Goal: Task Accomplishment & Management: Manage account settings

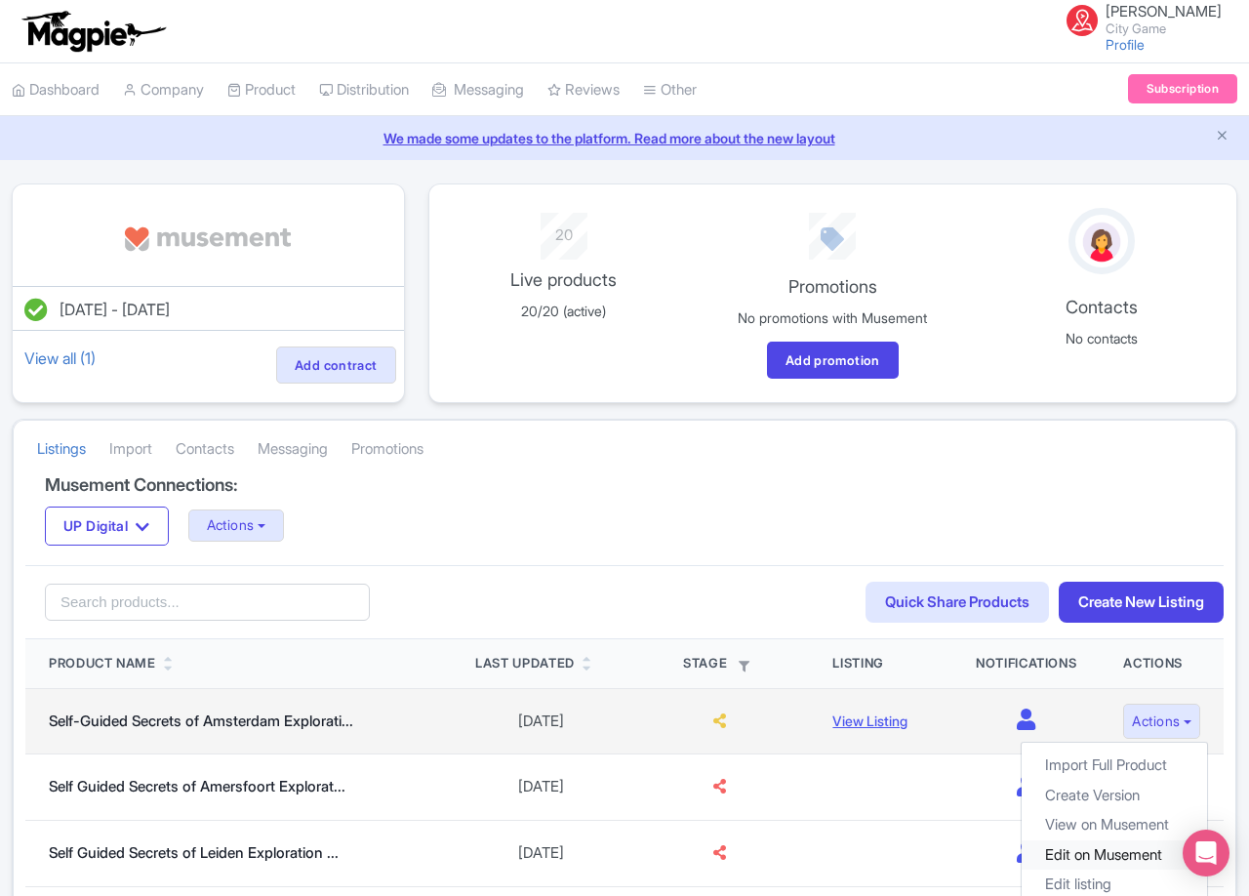
scroll to position [195, 0]
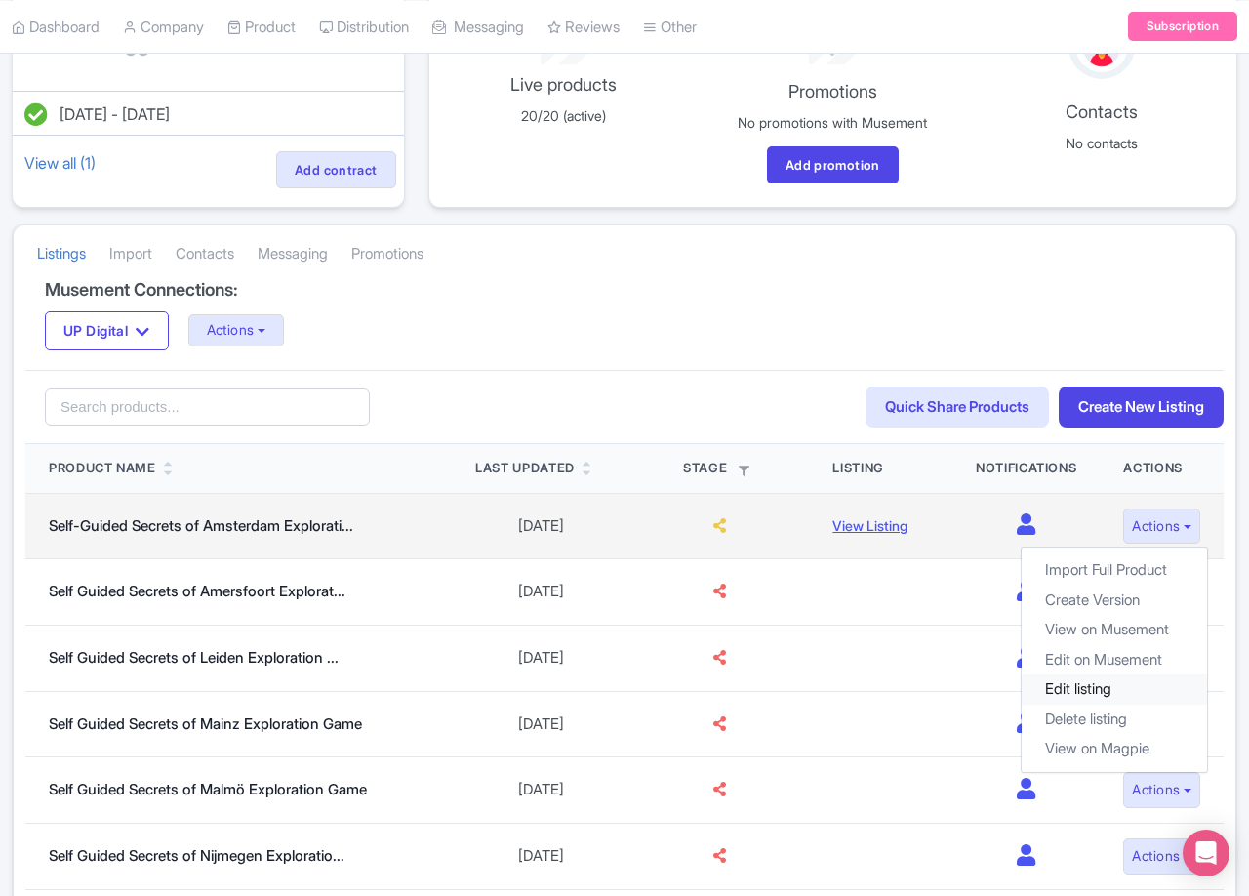
click at [1098, 693] on link "Edit listing" at bounding box center [1113, 689] width 185 height 30
click at [1113, 663] on link "Edit on Musement" at bounding box center [1113, 659] width 185 height 30
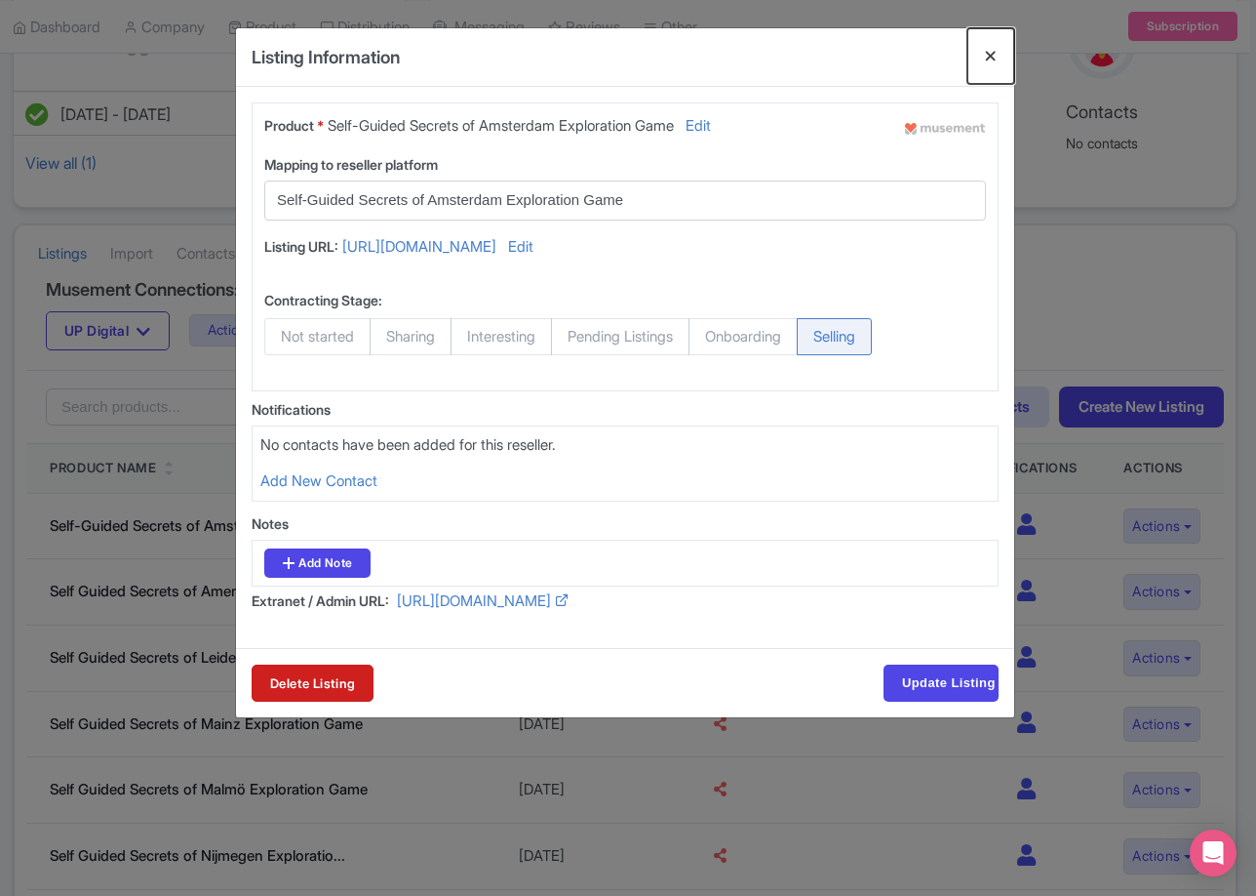
click at [1003, 47] on button "Close" at bounding box center [991, 56] width 47 height 56
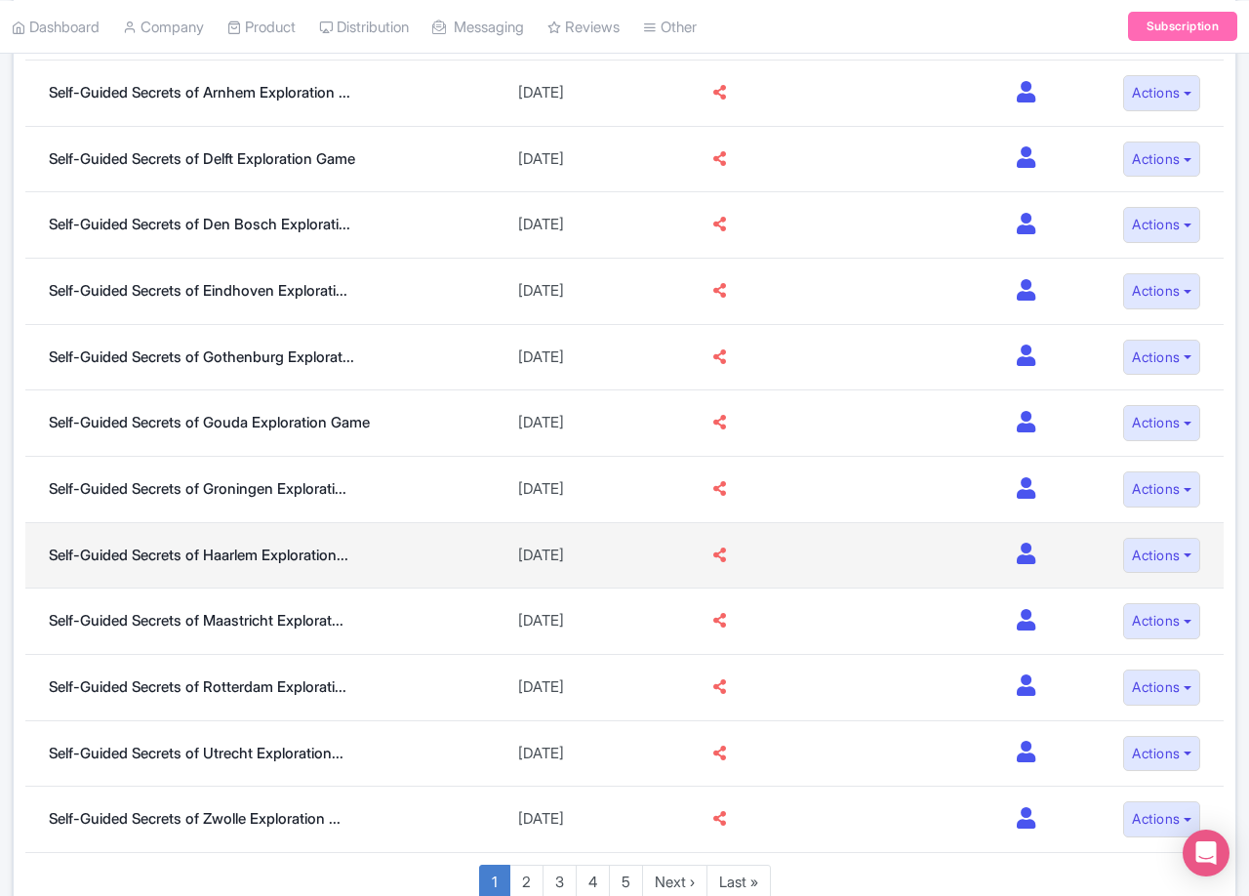
scroll to position [1277, 0]
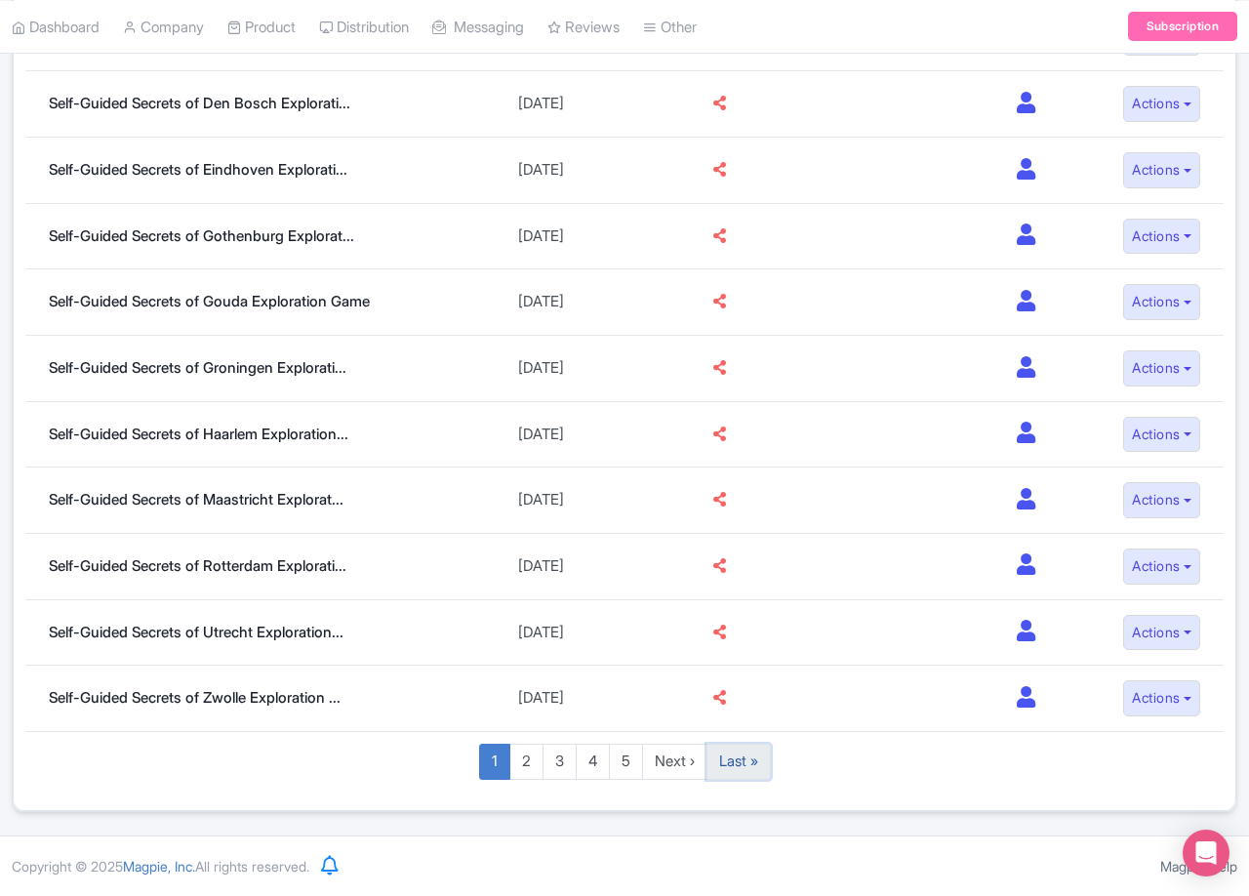
click at [738, 766] on link "Last »" at bounding box center [738, 761] width 64 height 36
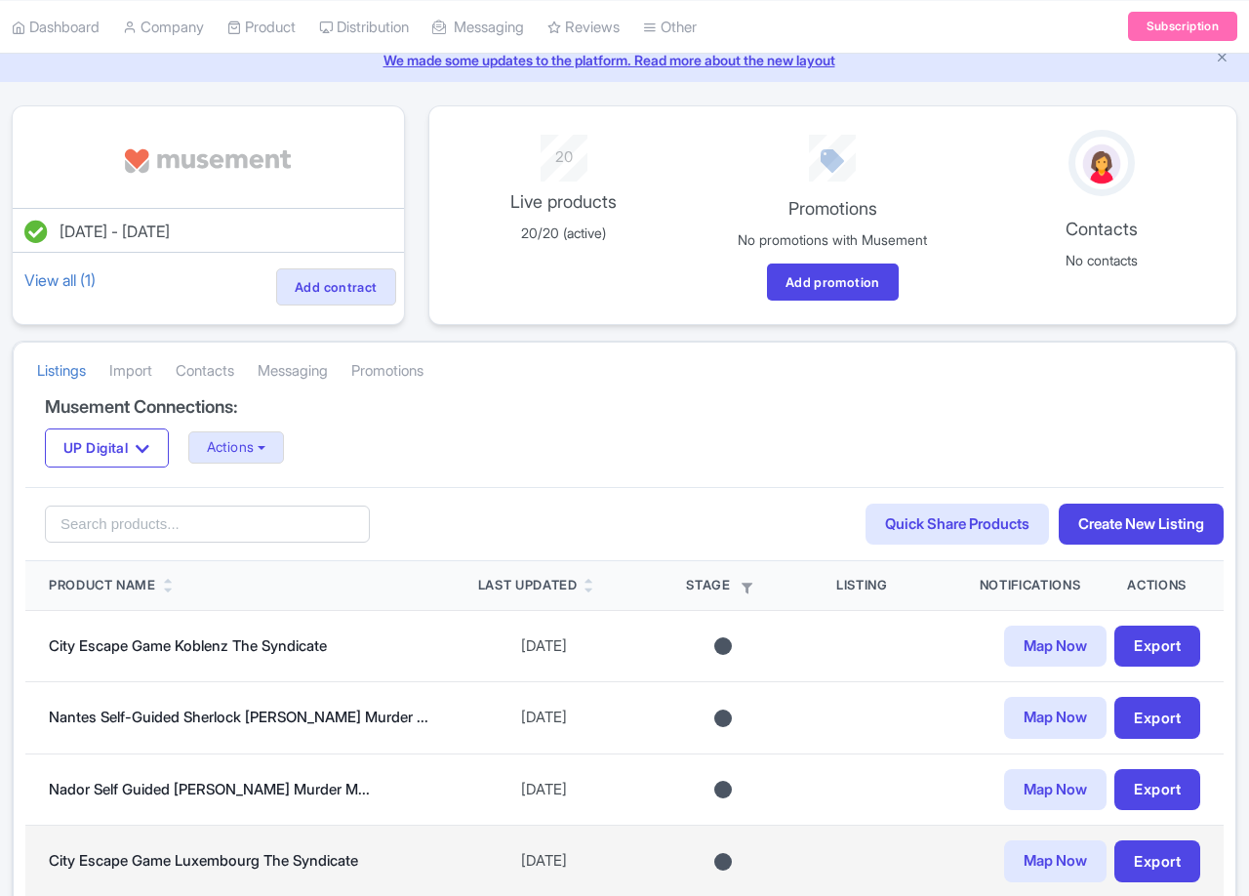
scroll to position [243, 0]
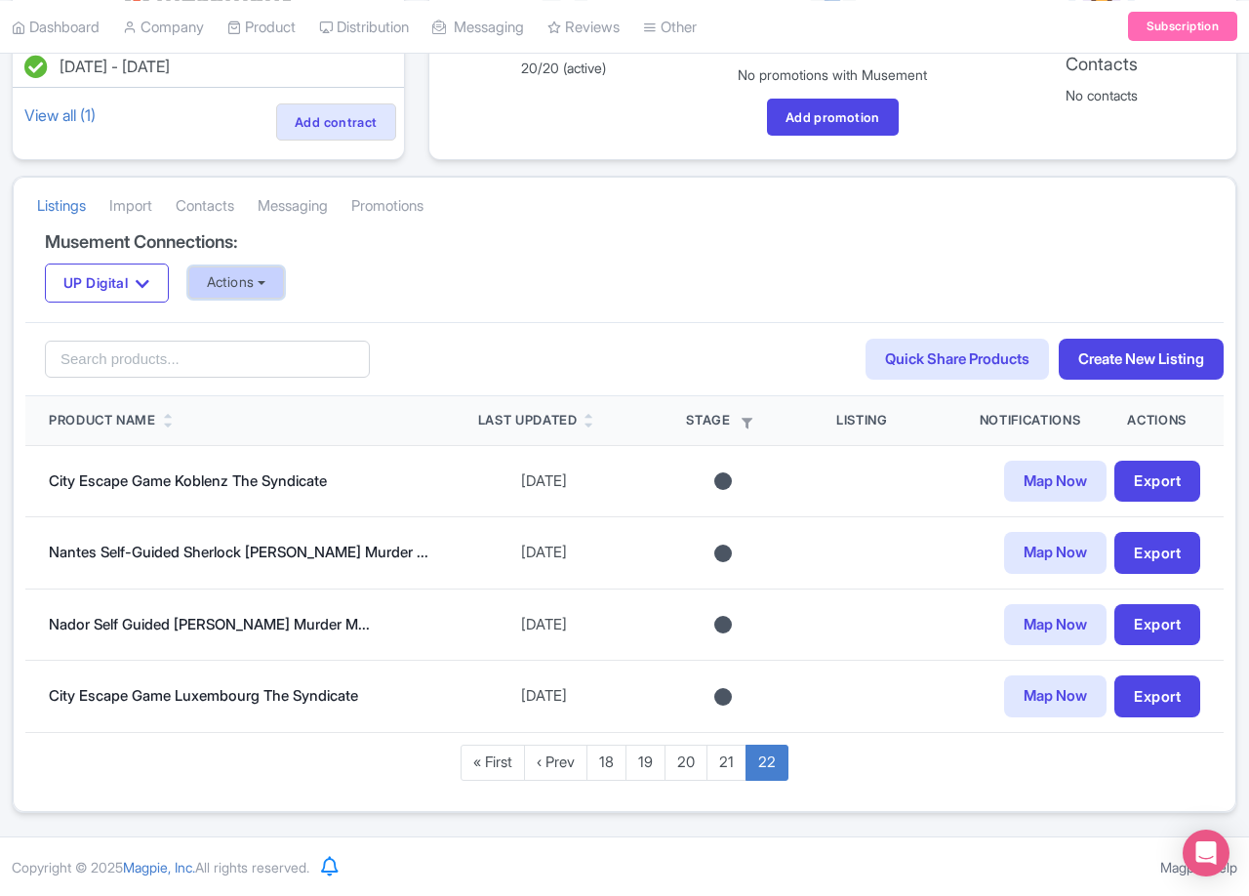
click at [241, 273] on button "Actions" at bounding box center [236, 282] width 97 height 32
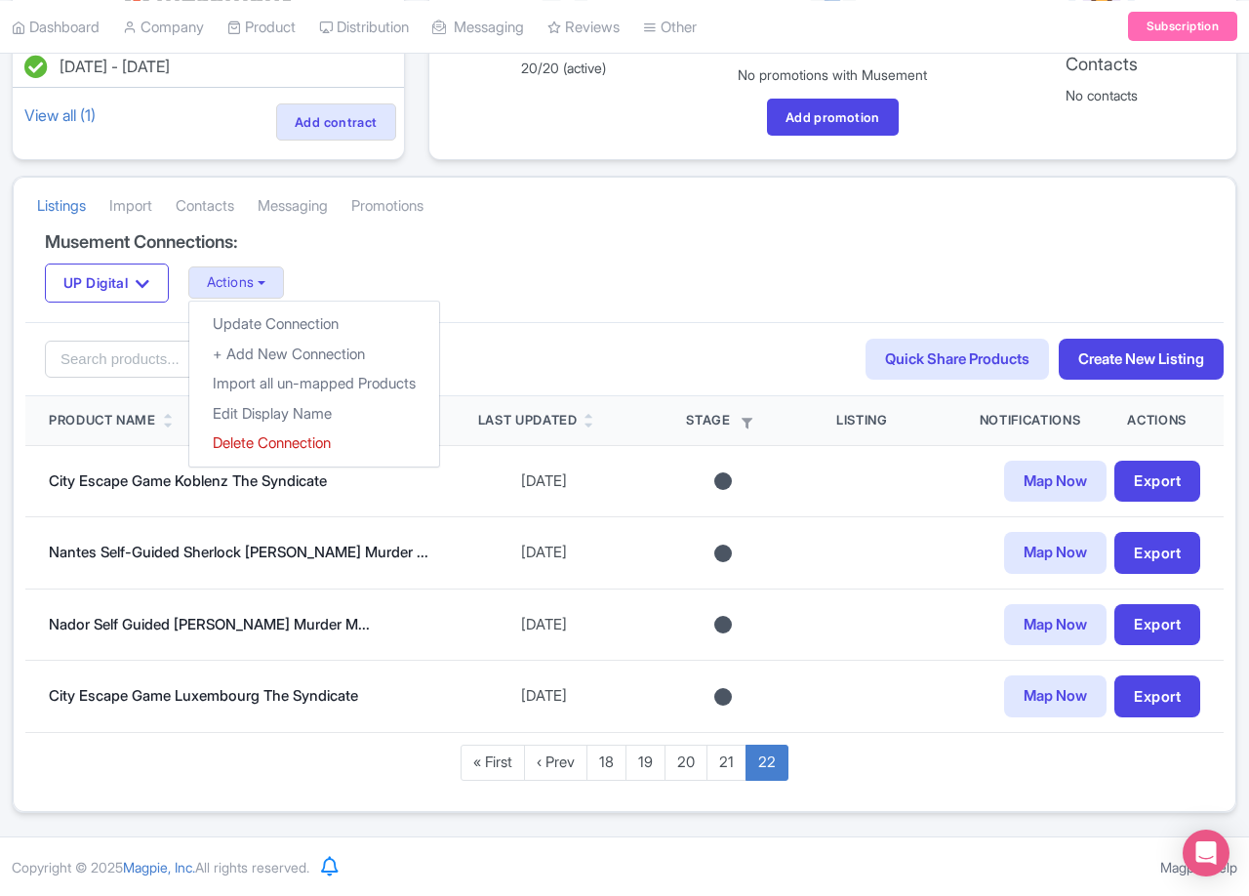
click at [878, 305] on div "Musement Connections: UP Digital UP Digital Actions Update Connection + Add New…" at bounding box center [624, 277] width 1198 height 90
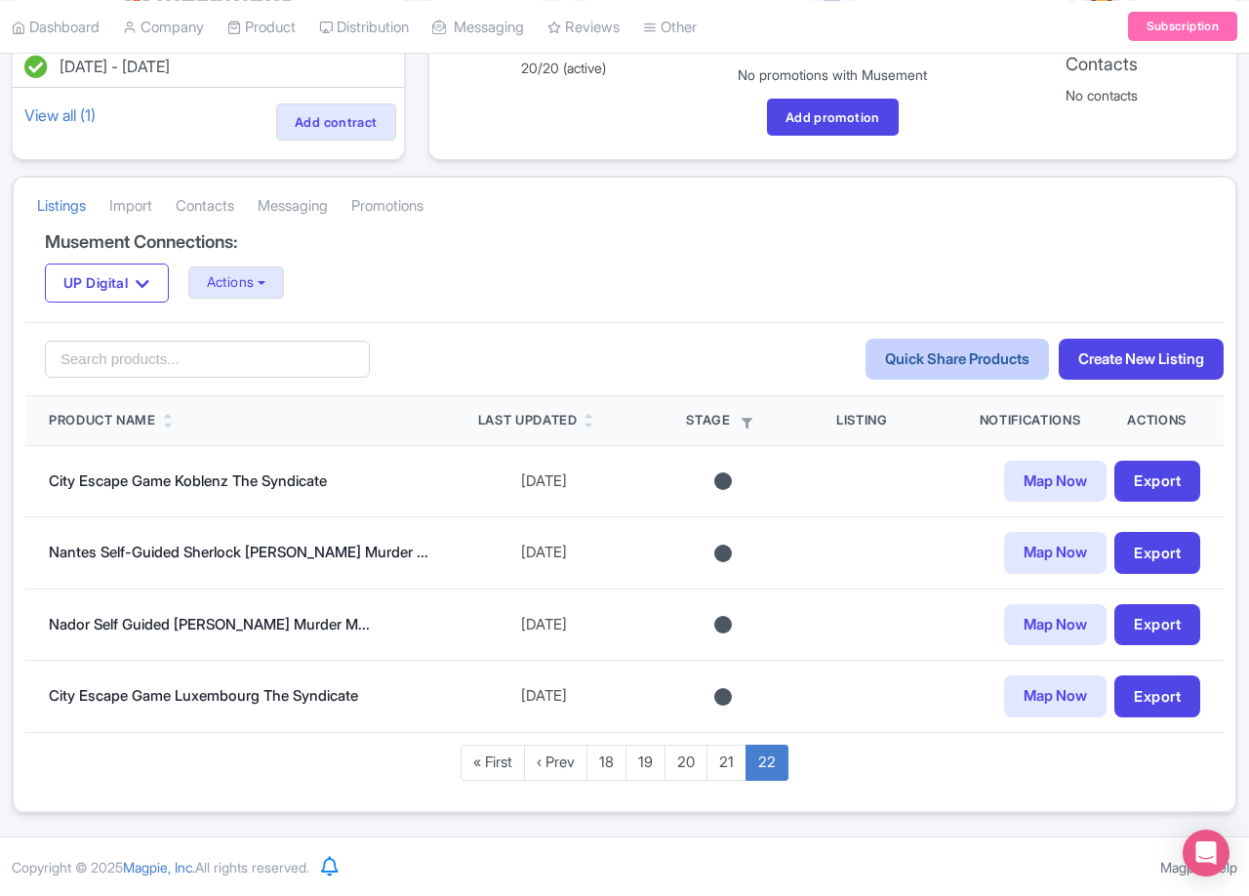
click at [928, 343] on link "Quick Share Products" at bounding box center [956, 359] width 183 height 42
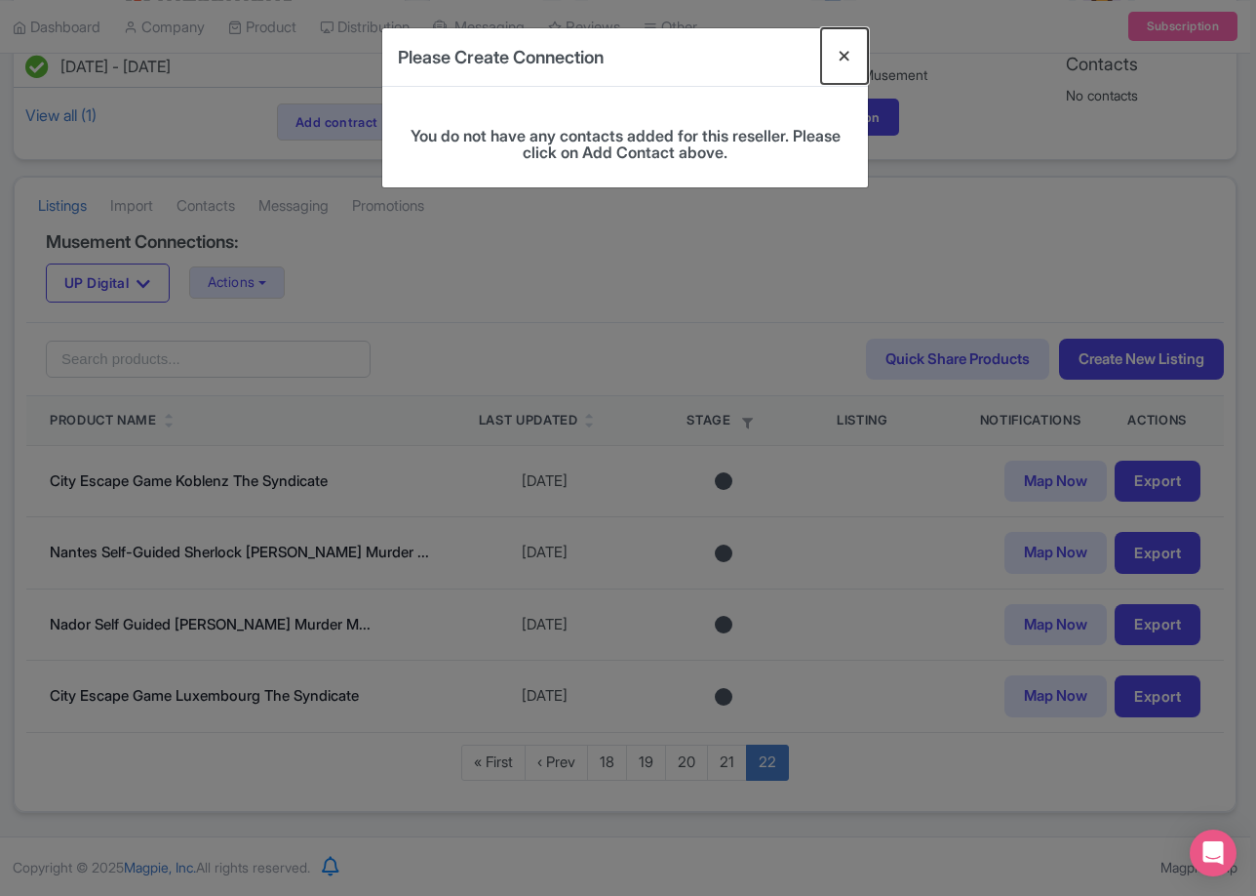
click at [845, 60] on button "Close" at bounding box center [844, 56] width 47 height 56
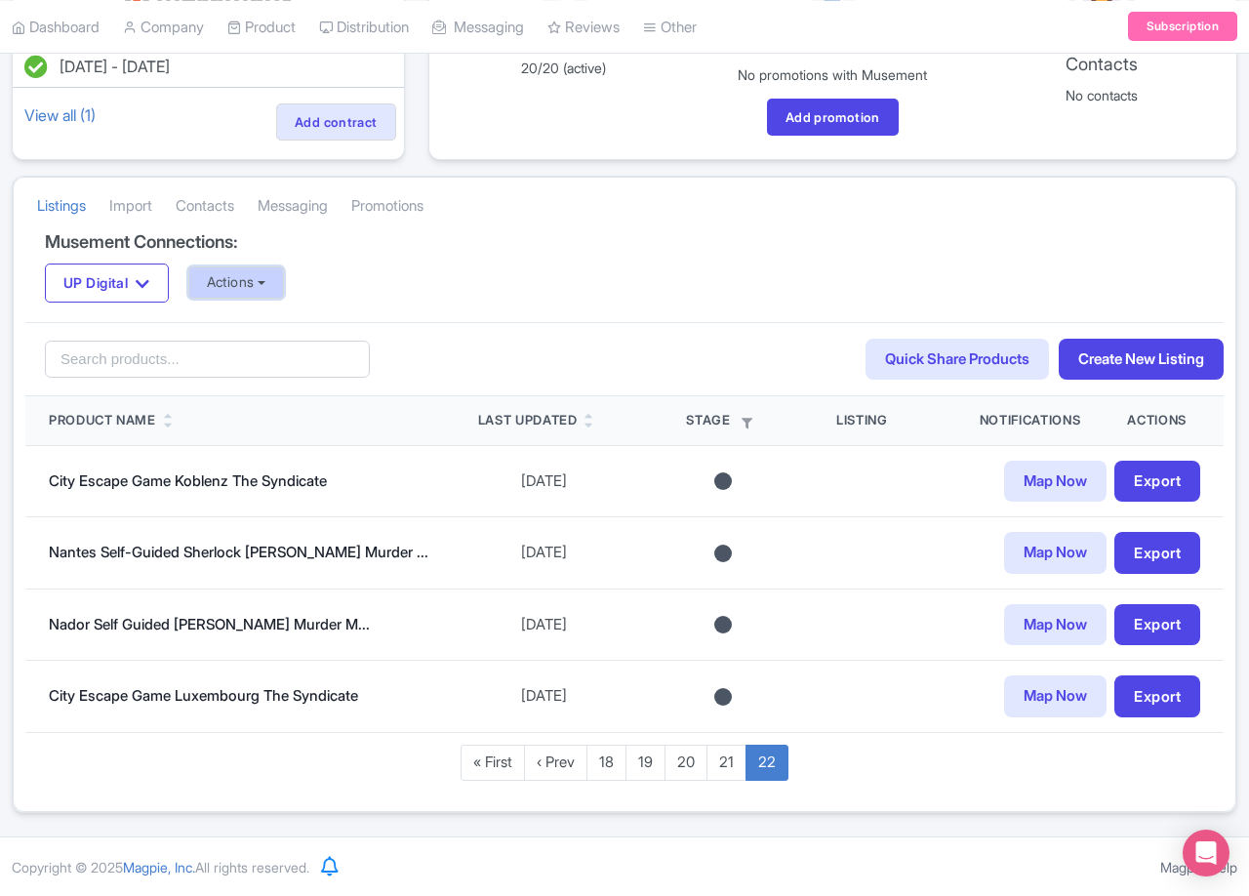
click at [240, 281] on button "Actions" at bounding box center [236, 282] width 97 height 32
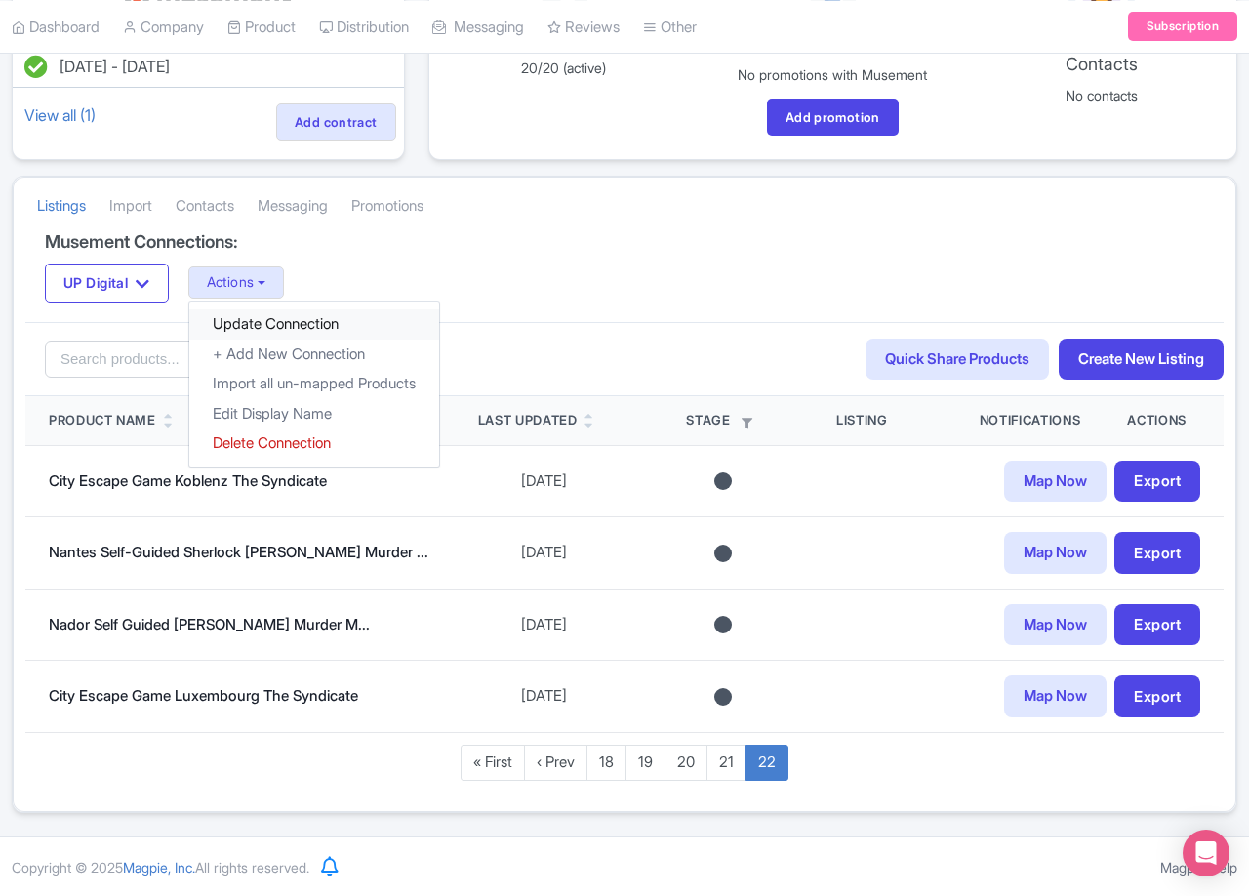
click at [315, 324] on link "Update Connection" at bounding box center [314, 324] width 250 height 30
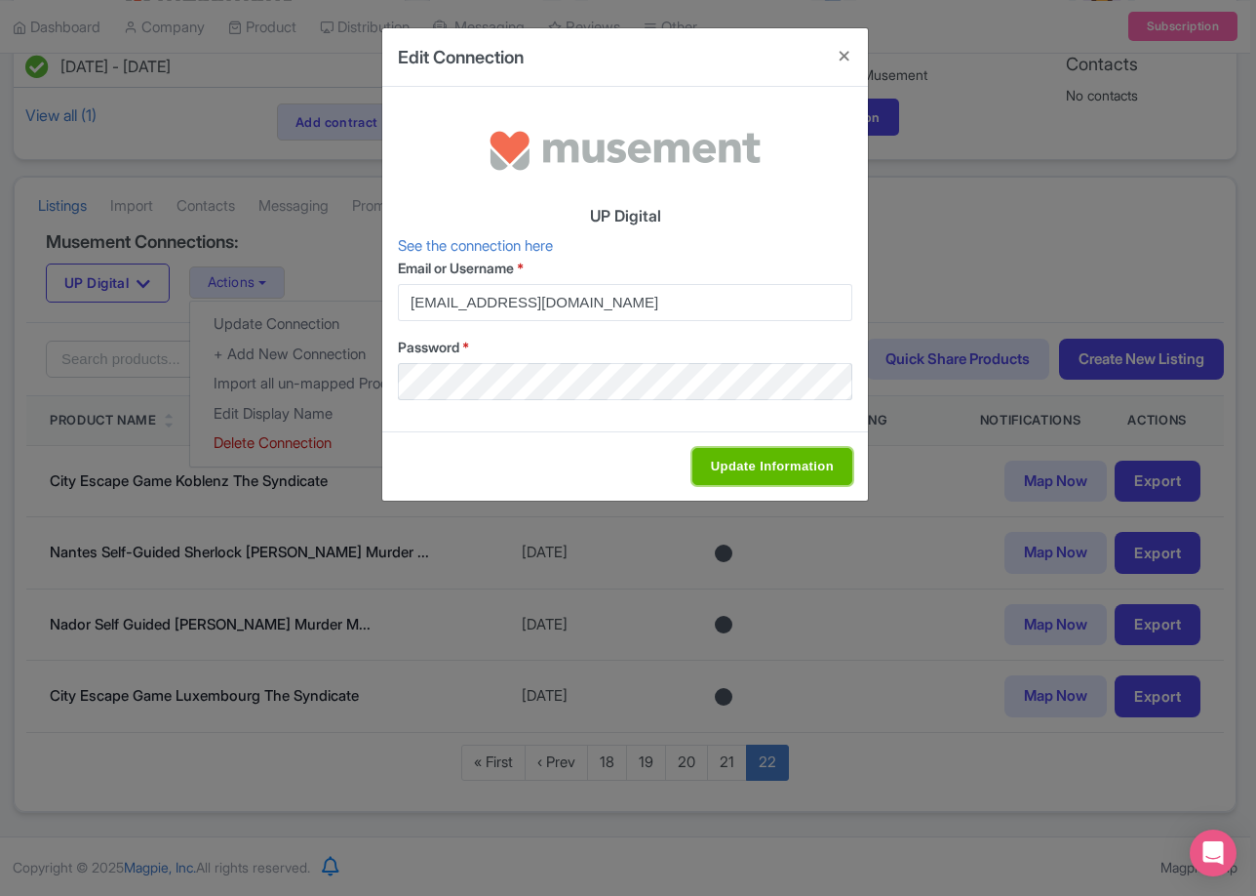
click at [738, 459] on input "Update Information" at bounding box center [773, 466] width 160 height 37
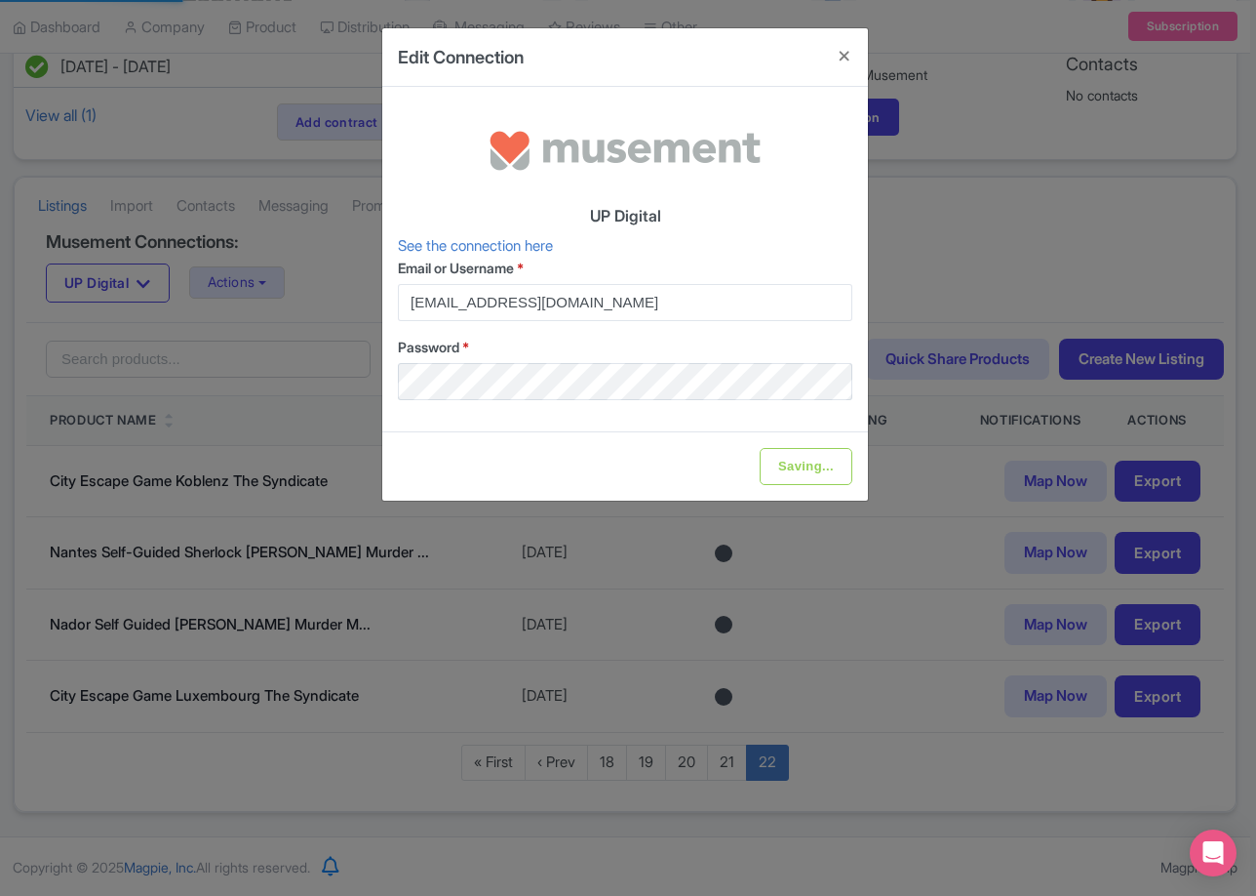
type input "Update Information"
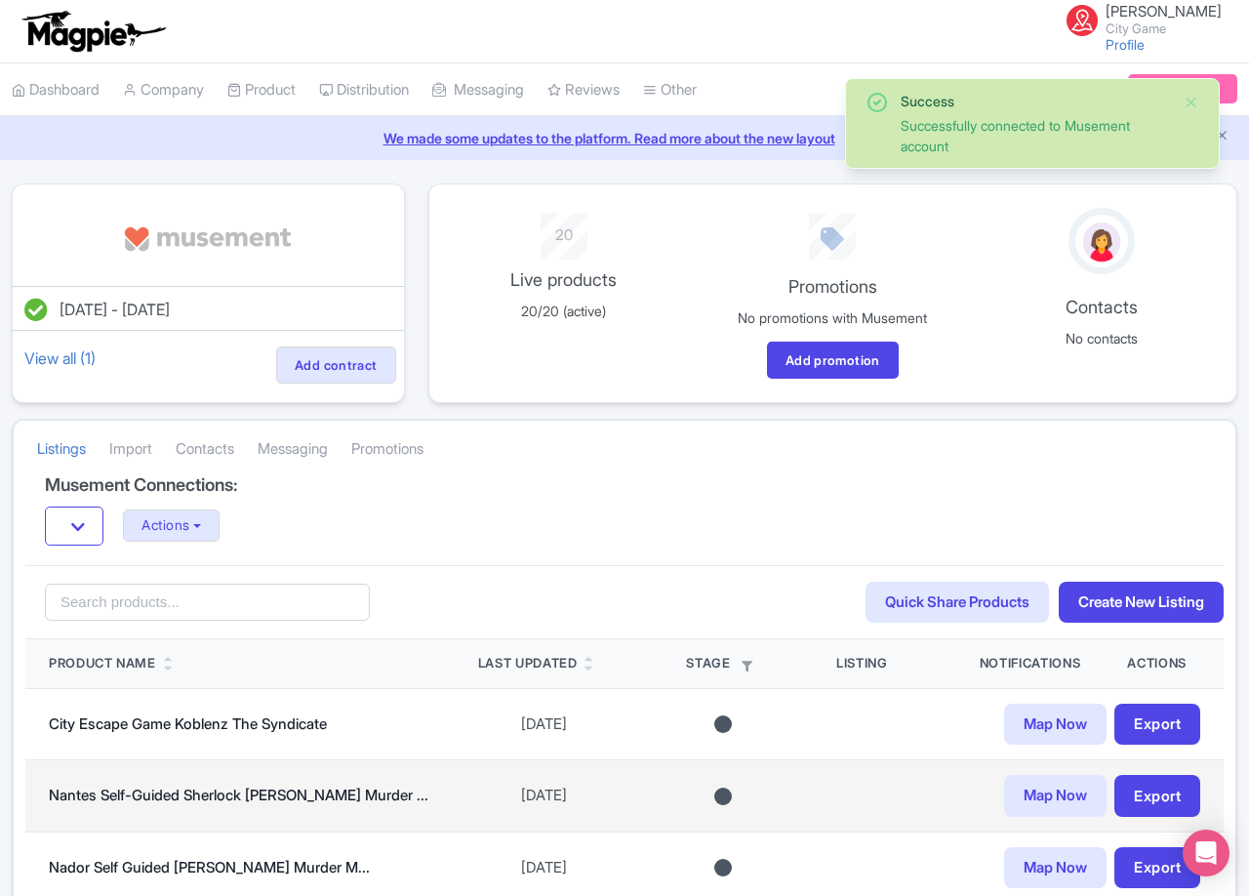
scroll to position [243, 0]
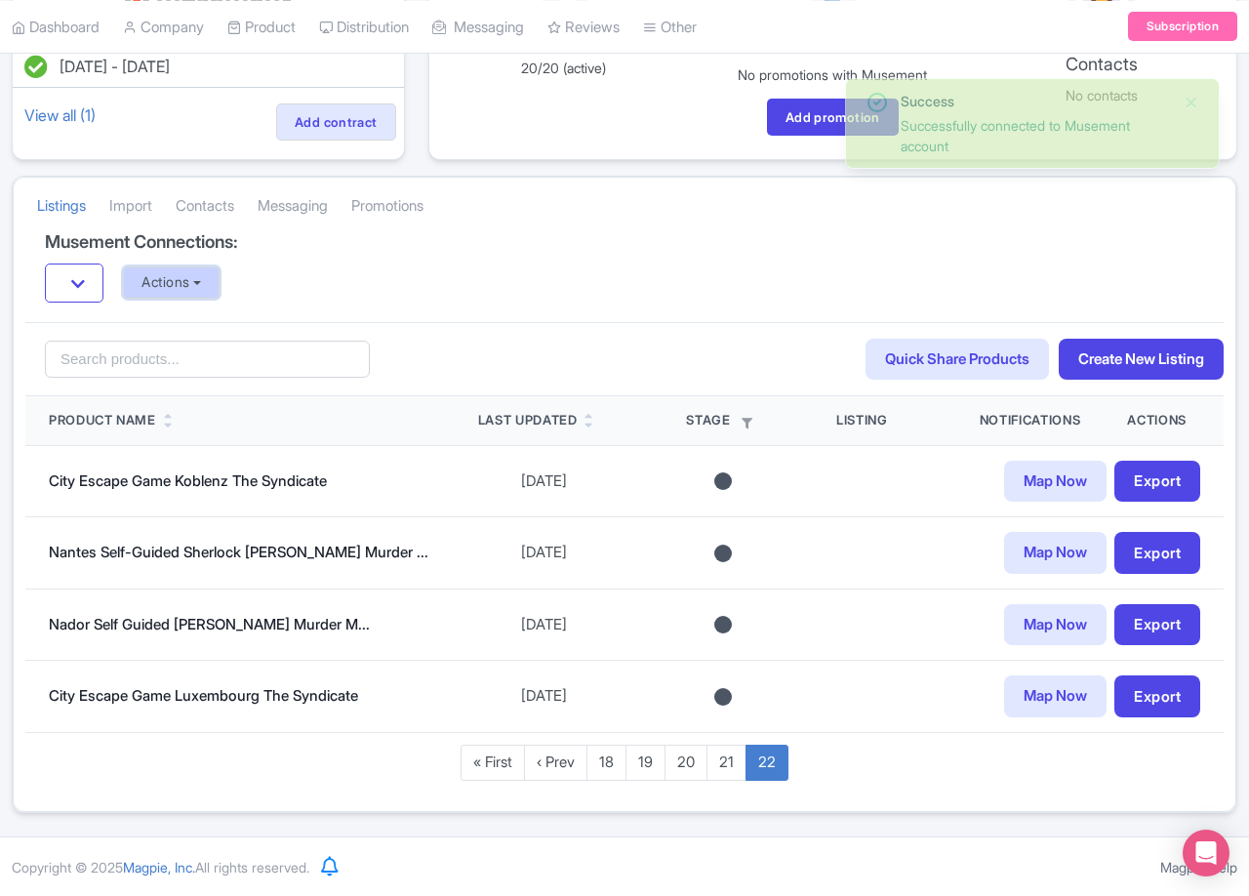
click at [170, 297] on button "Actions" at bounding box center [171, 282] width 97 height 32
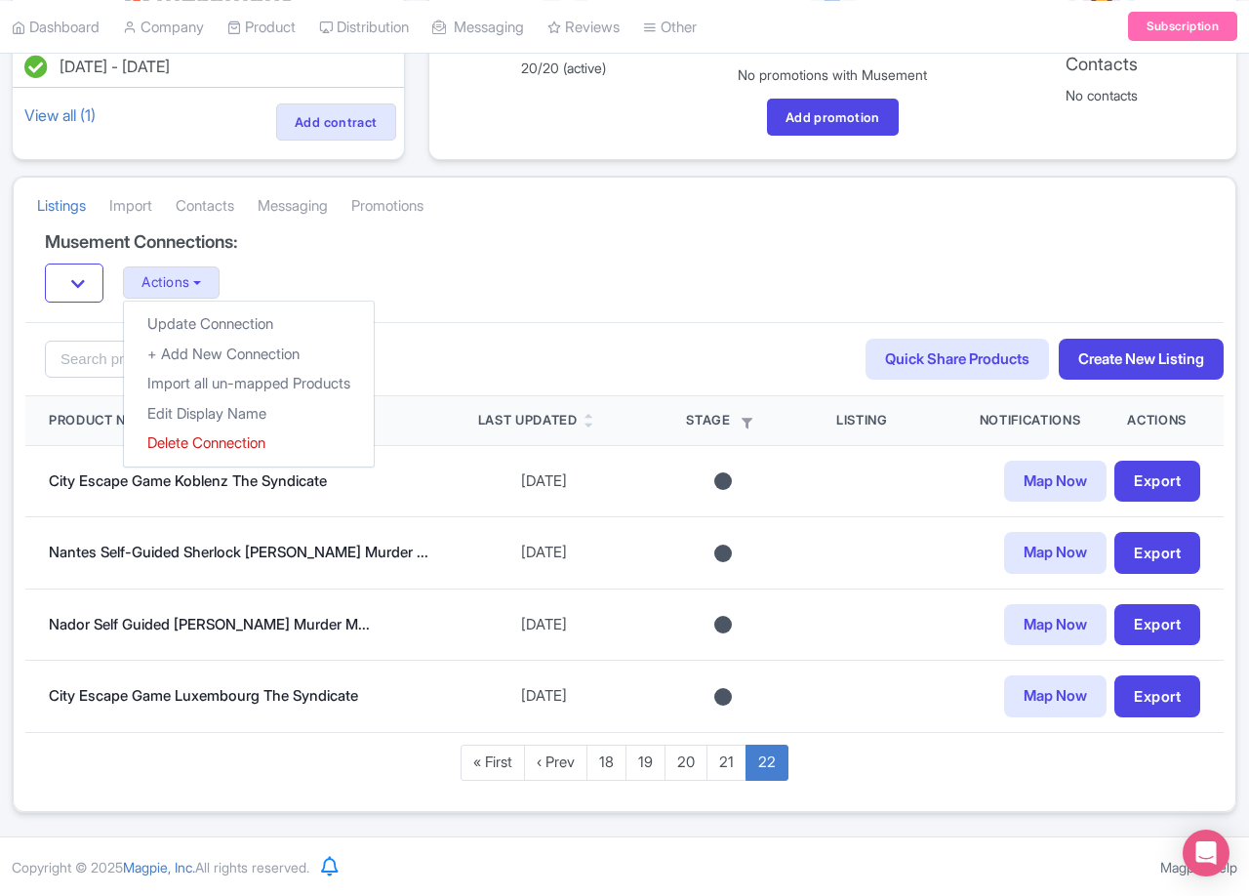
click at [548, 313] on div "Musement Connections: Actions Update Connection + Add New Connection Import all…" at bounding box center [624, 277] width 1198 height 90
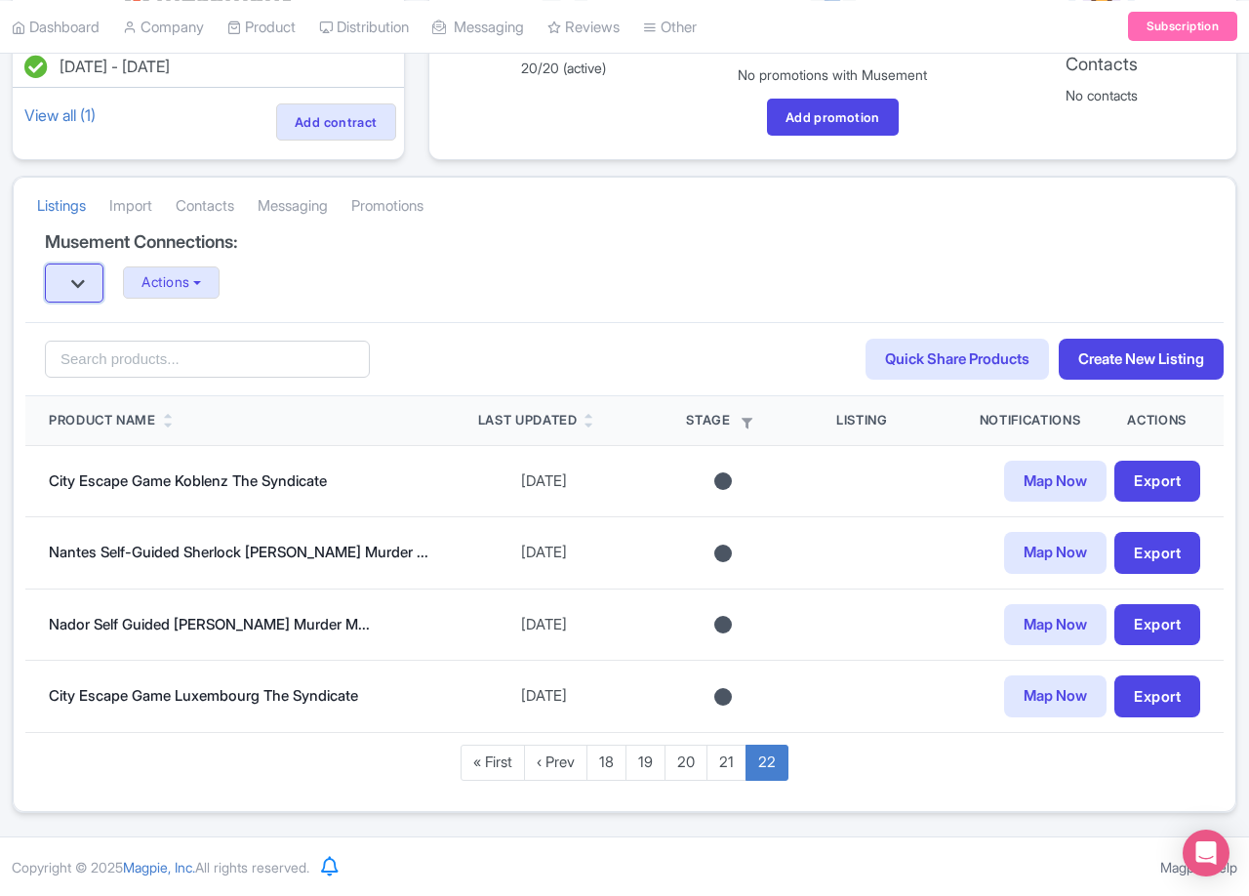
click at [70, 283] on button "button" at bounding box center [74, 282] width 59 height 39
click at [72, 283] on icon "button" at bounding box center [78, 284] width 14 height 16
click at [773, 273] on div "Actions Update Connection + Add New Connection Import all un-mapped Products Ed…" at bounding box center [624, 282] width 1159 height 39
click at [540, 327] on div "Search Quick Share Products Create New Listing" at bounding box center [624, 359] width 1198 height 75
click at [965, 362] on link "Quick Share Products" at bounding box center [956, 359] width 183 height 42
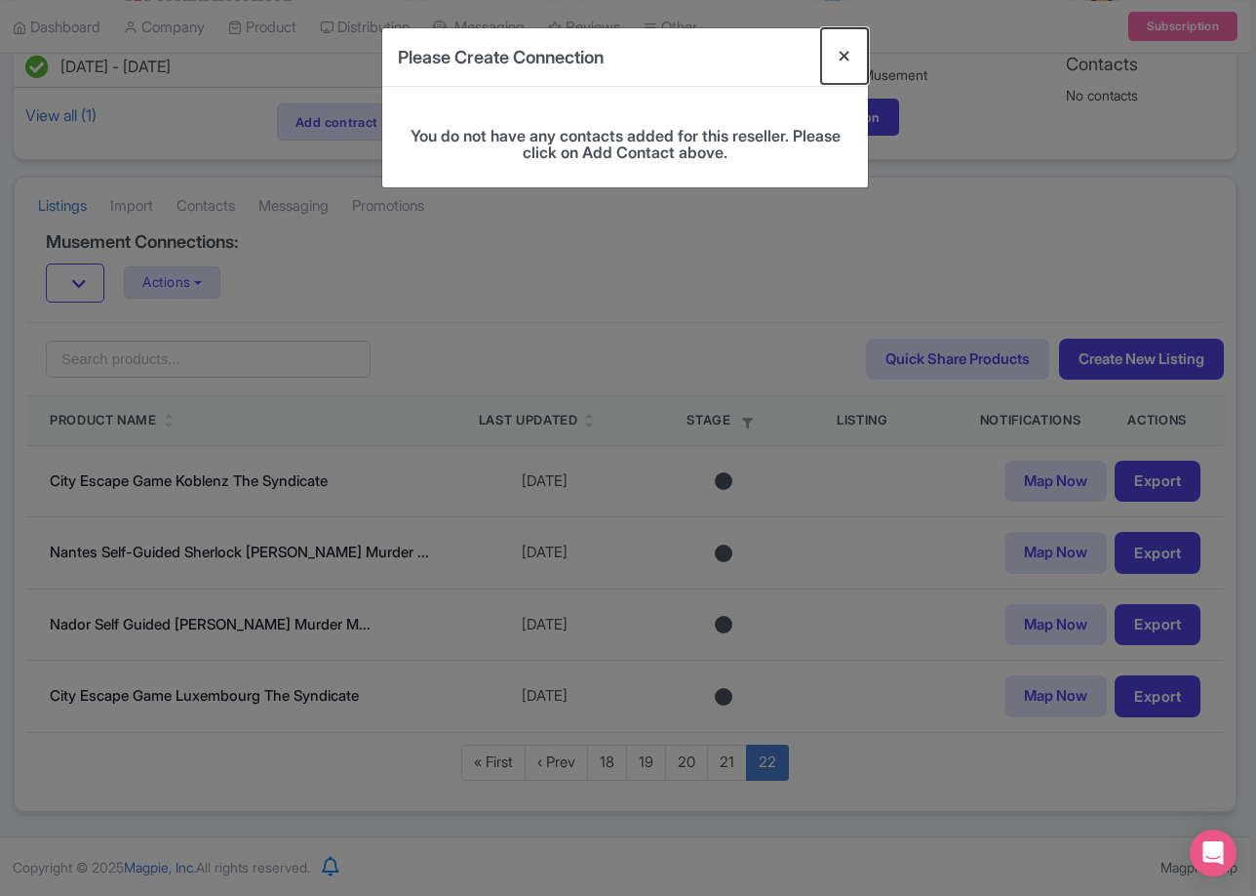
click at [836, 56] on button "Close" at bounding box center [844, 56] width 47 height 56
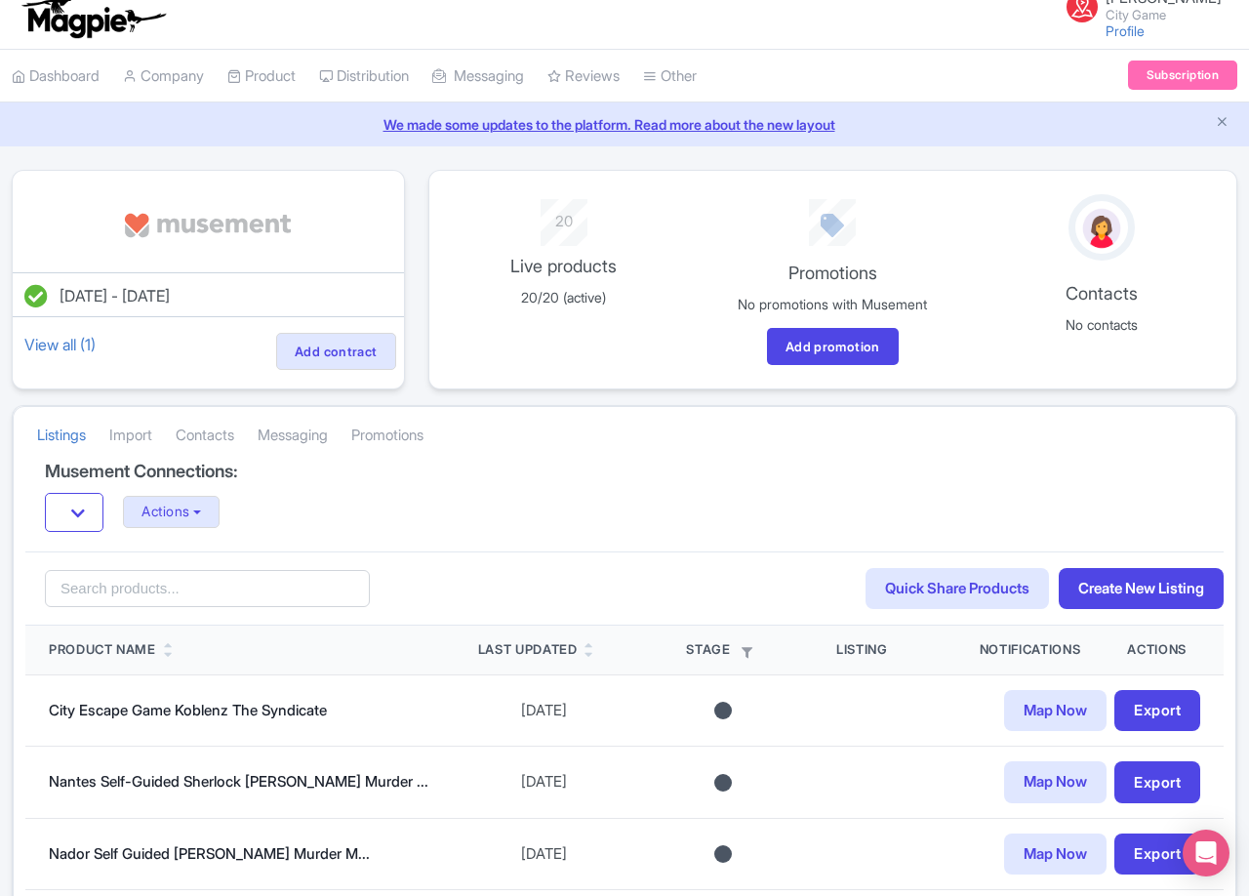
scroll to position [0, 0]
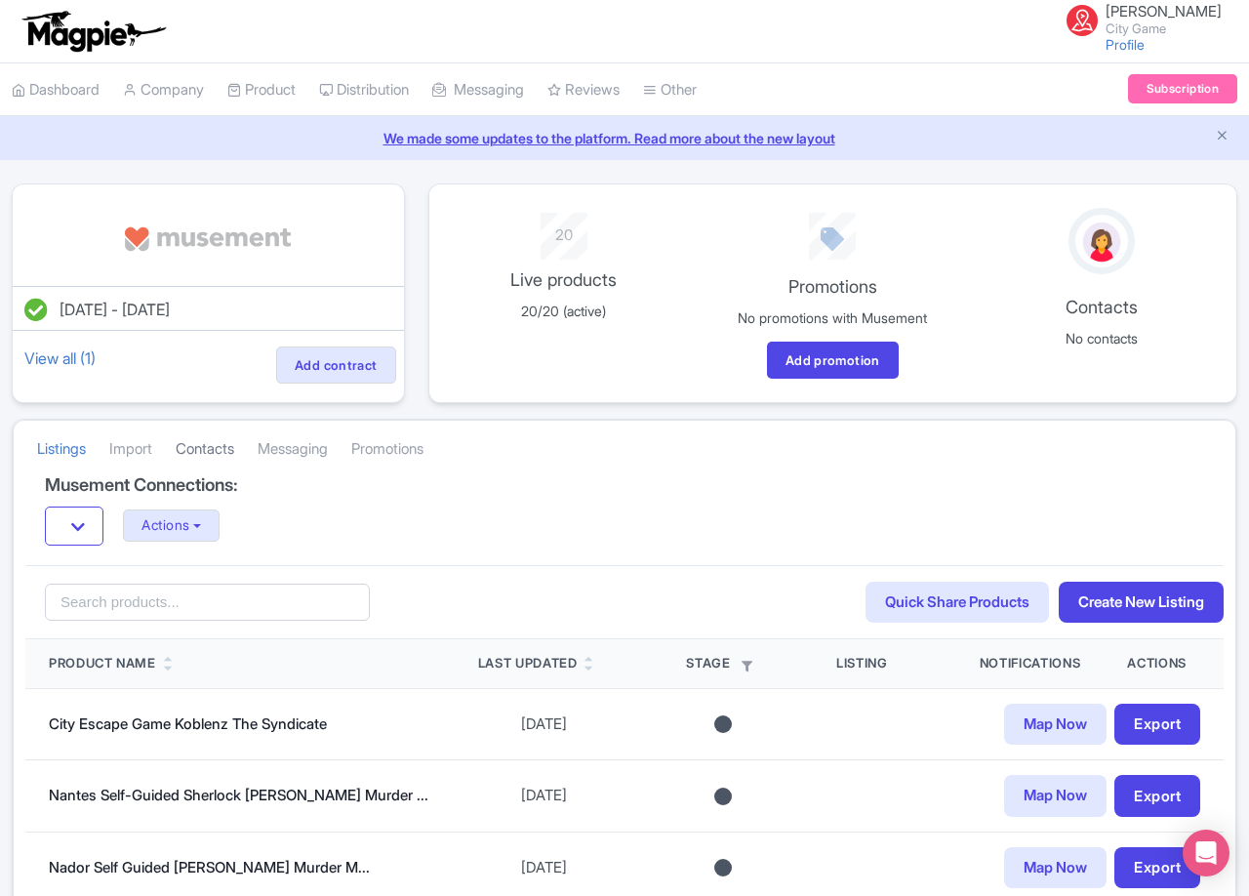
click at [214, 436] on link "Contacts" at bounding box center [205, 449] width 59 height 54
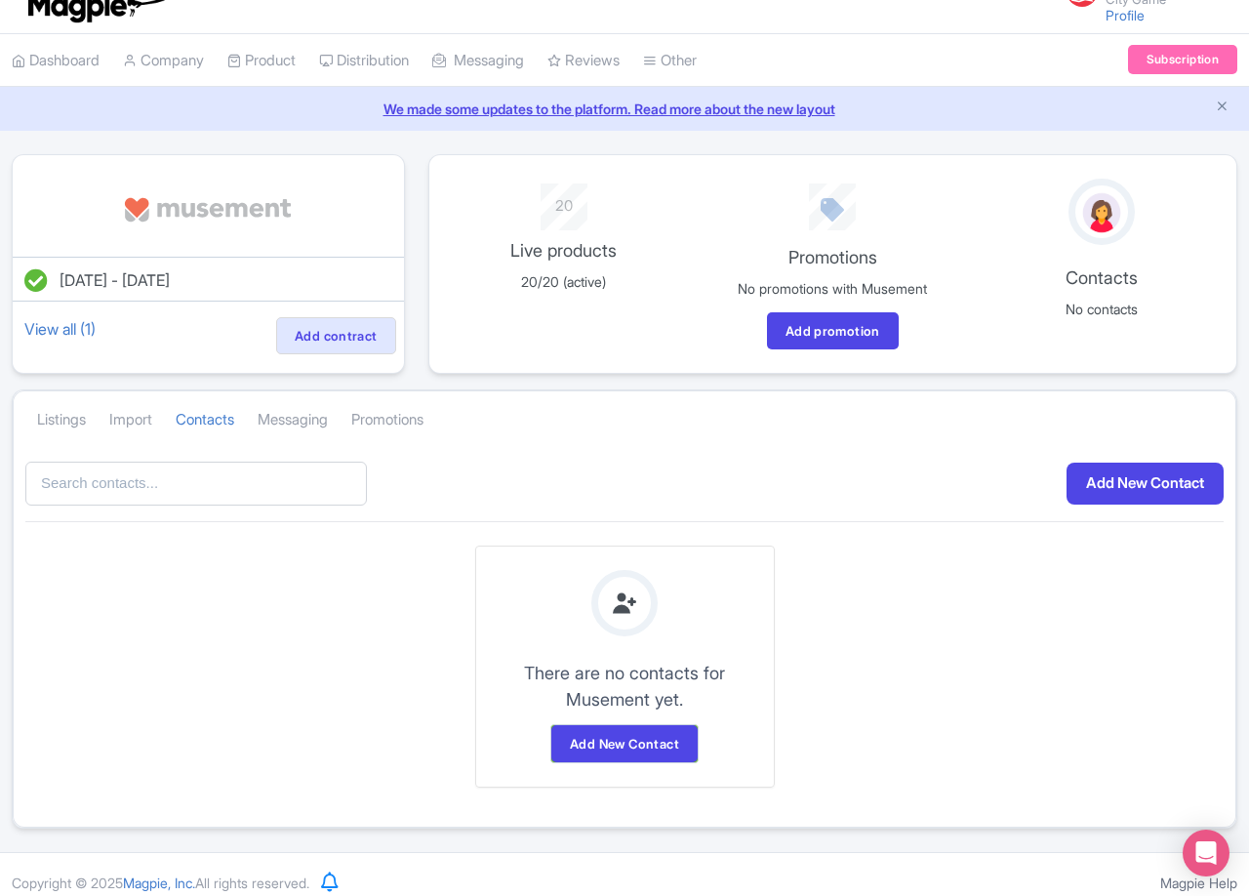
scroll to position [46, 0]
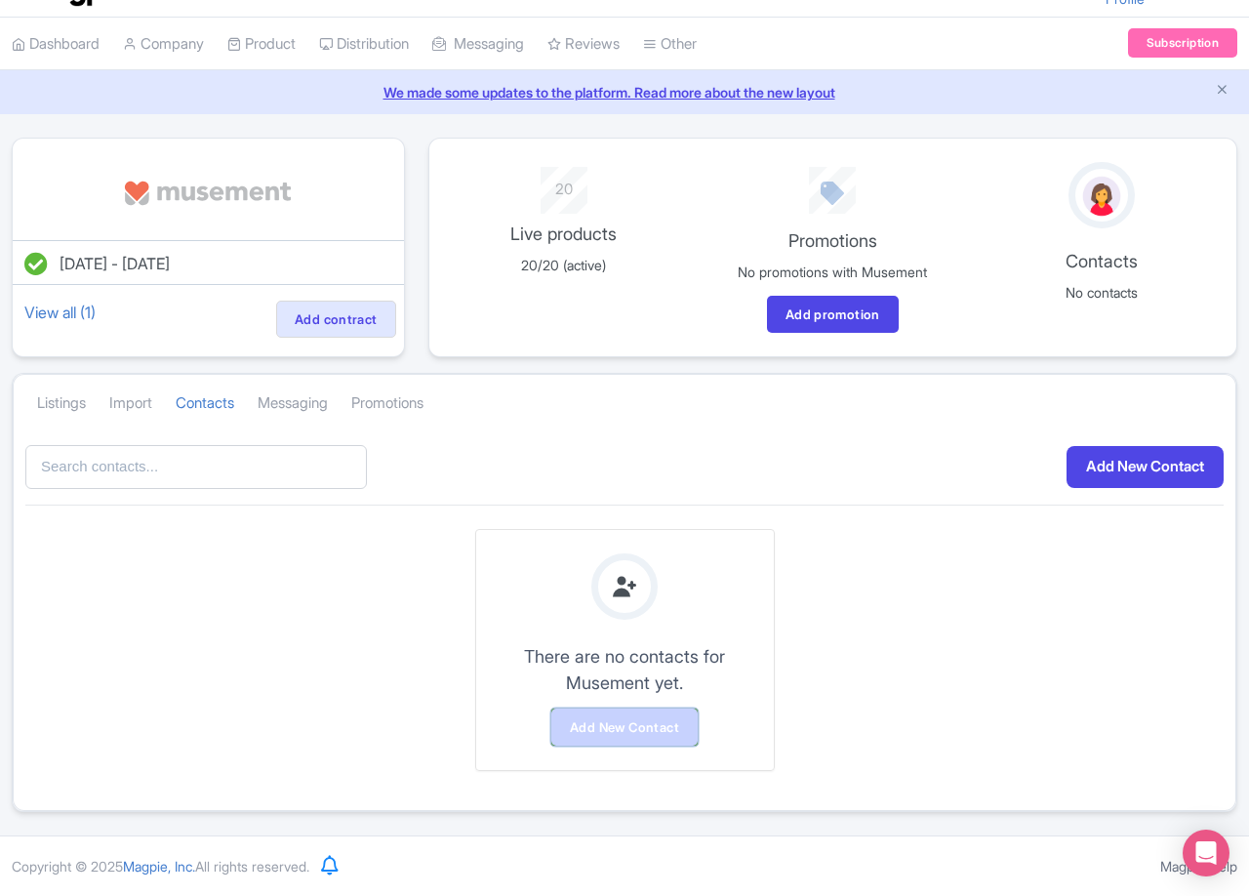
click at [644, 726] on link "Add New Contact" at bounding box center [624, 726] width 146 height 37
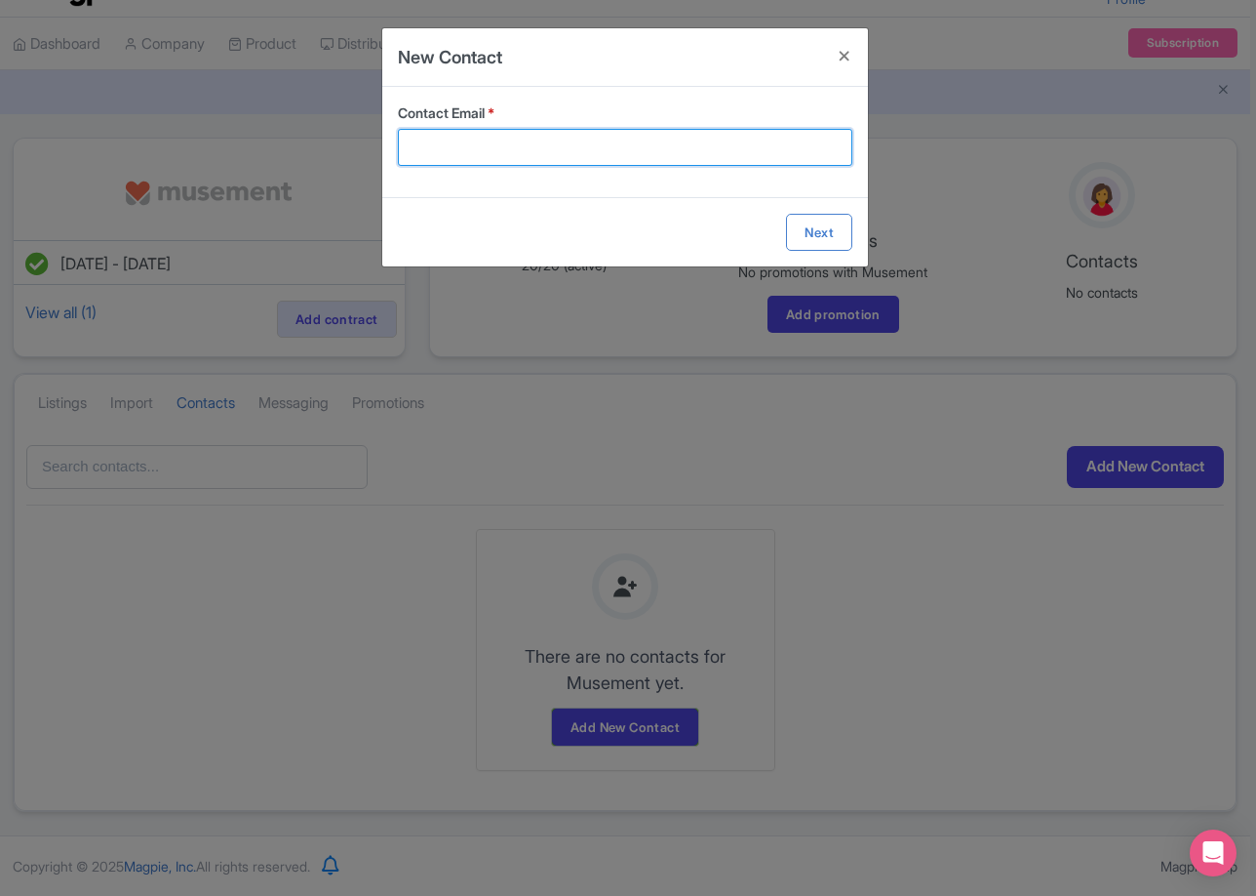
click at [589, 153] on input "Contact Email *" at bounding box center [625, 147] width 455 height 37
click at [856, 59] on button "Close" at bounding box center [844, 56] width 47 height 56
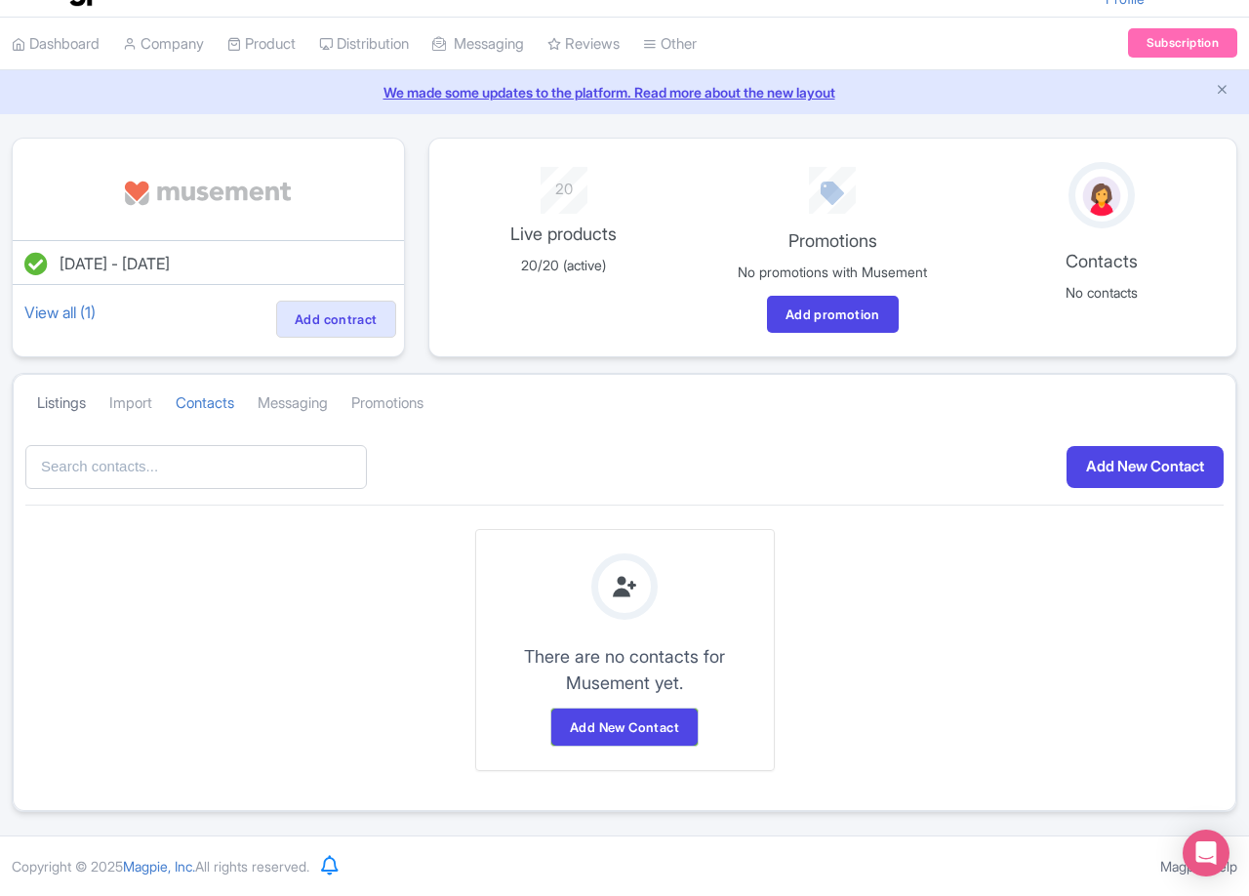
click at [60, 400] on link "Listings" at bounding box center [61, 404] width 49 height 54
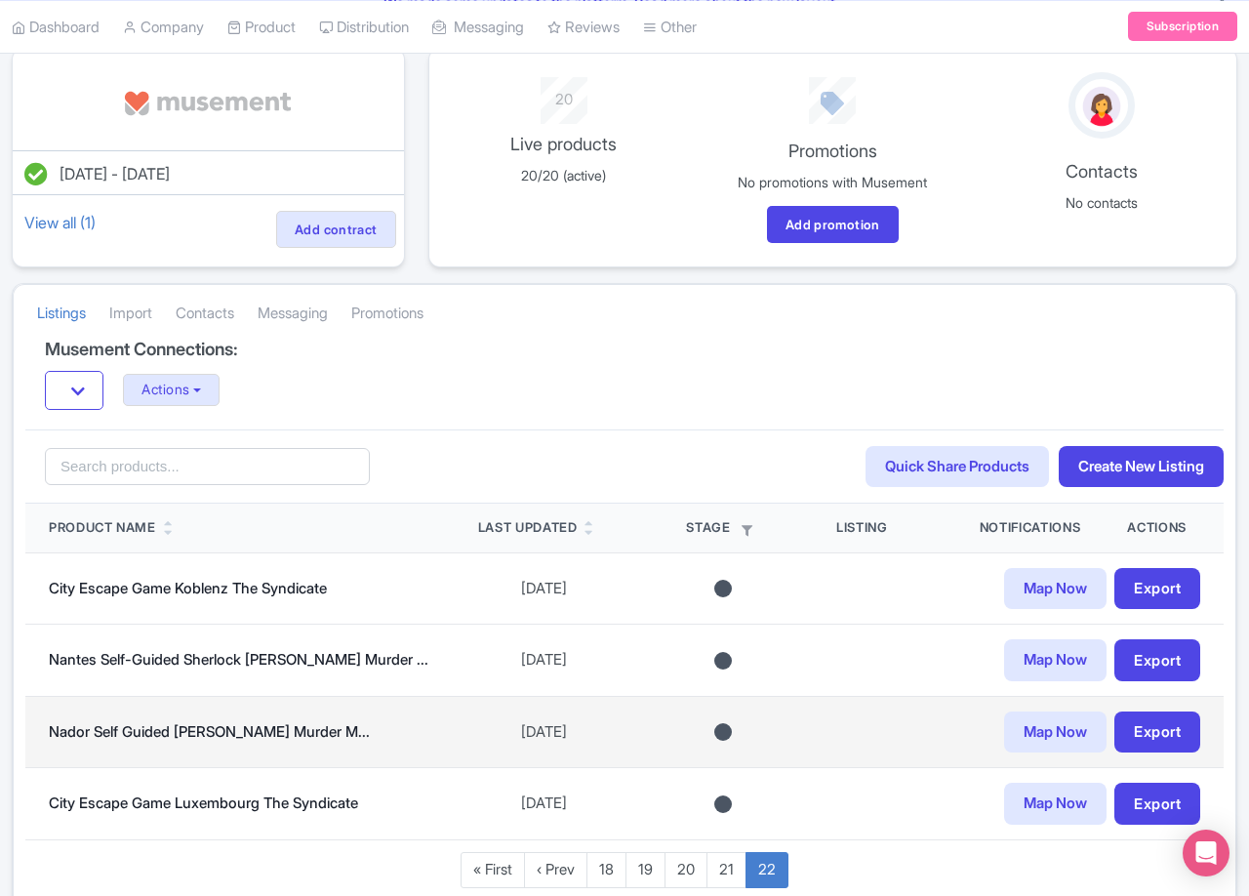
scroll to position [243, 0]
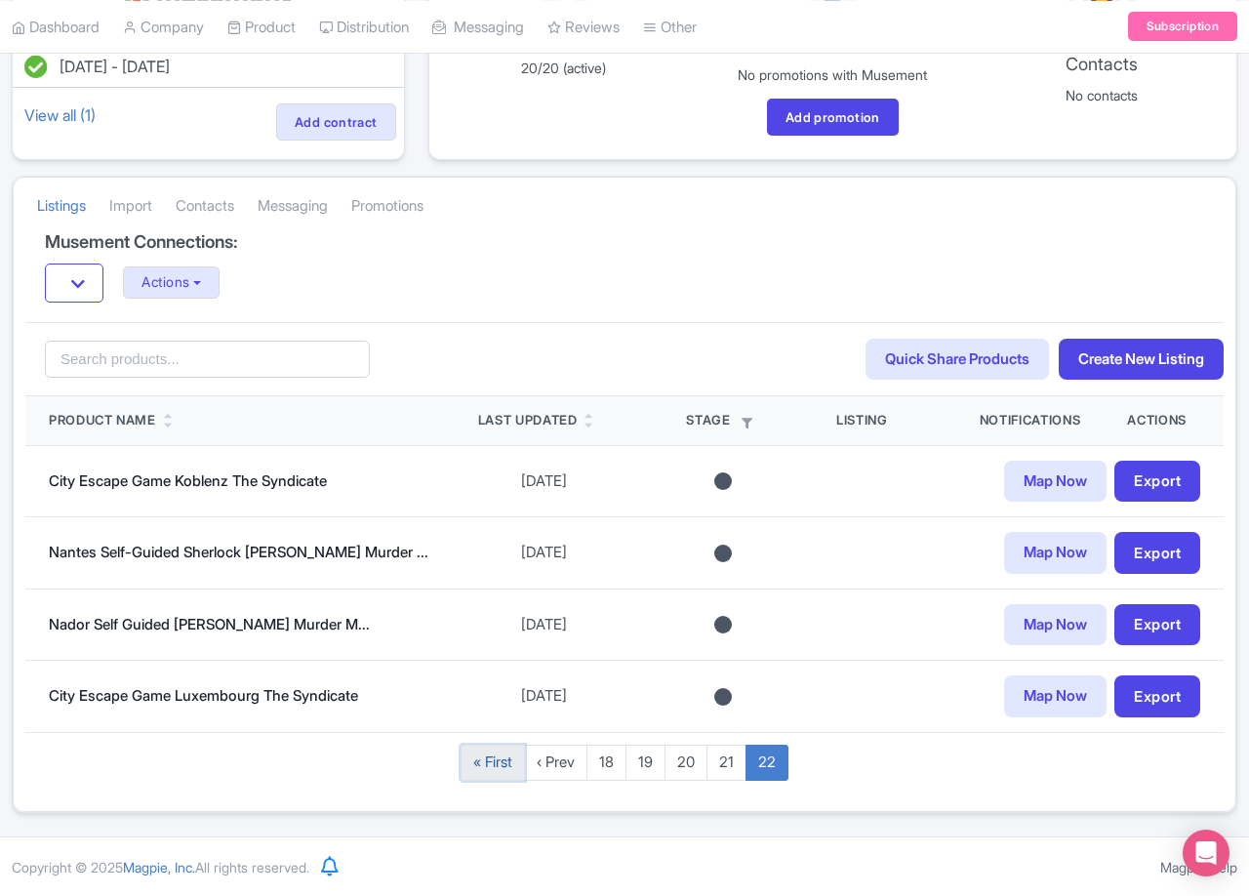
click at [485, 764] on link "« First" at bounding box center [492, 762] width 64 height 36
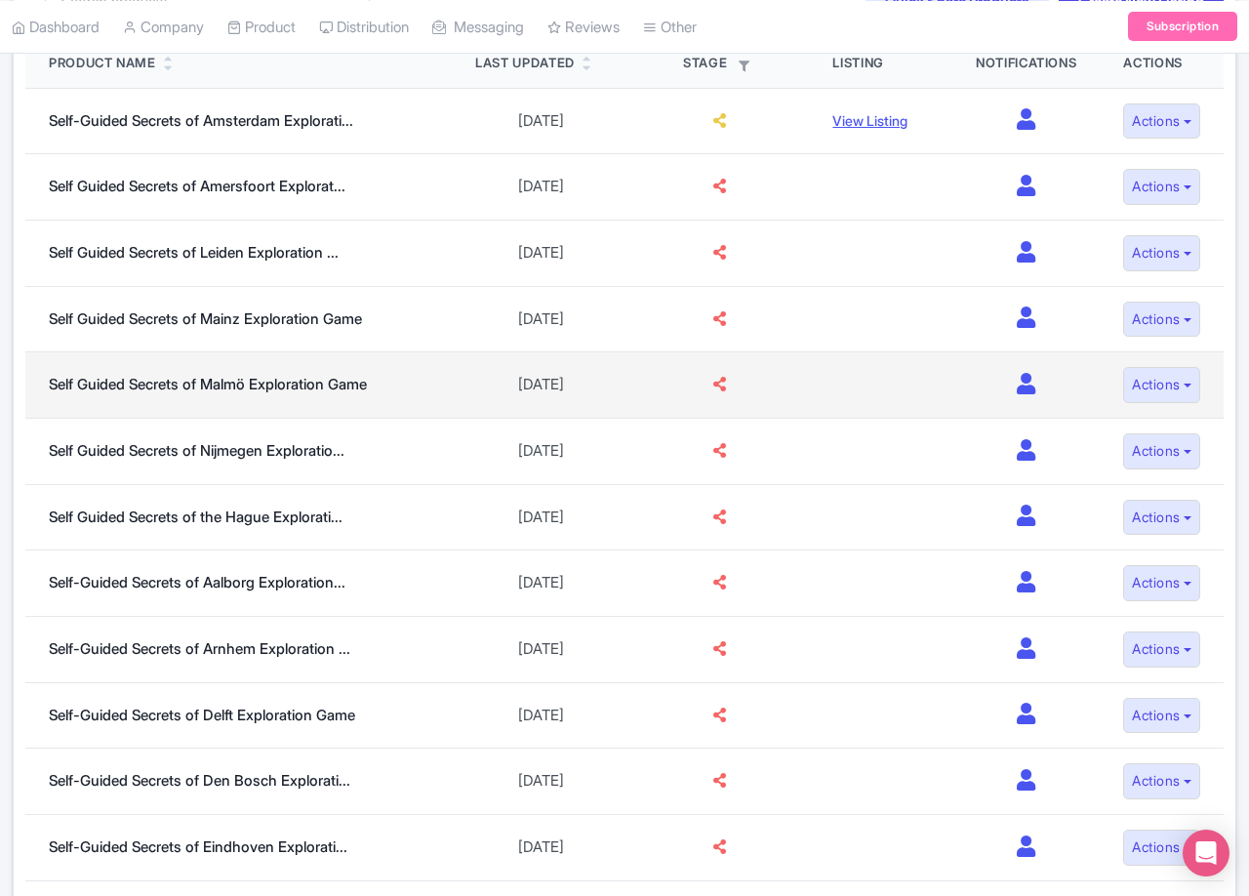
scroll to position [594, 0]
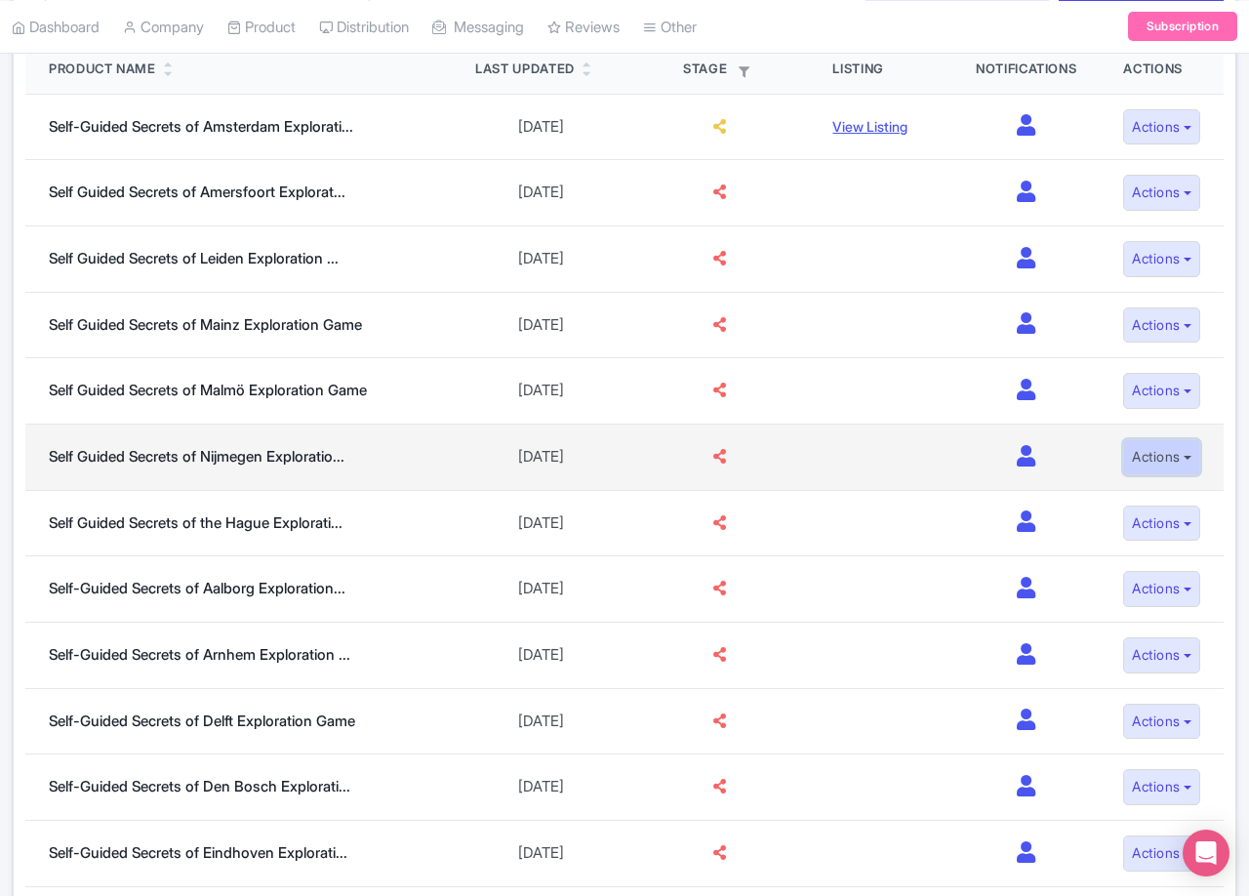
click at [1156, 473] on button "Actions" at bounding box center [1161, 457] width 77 height 36
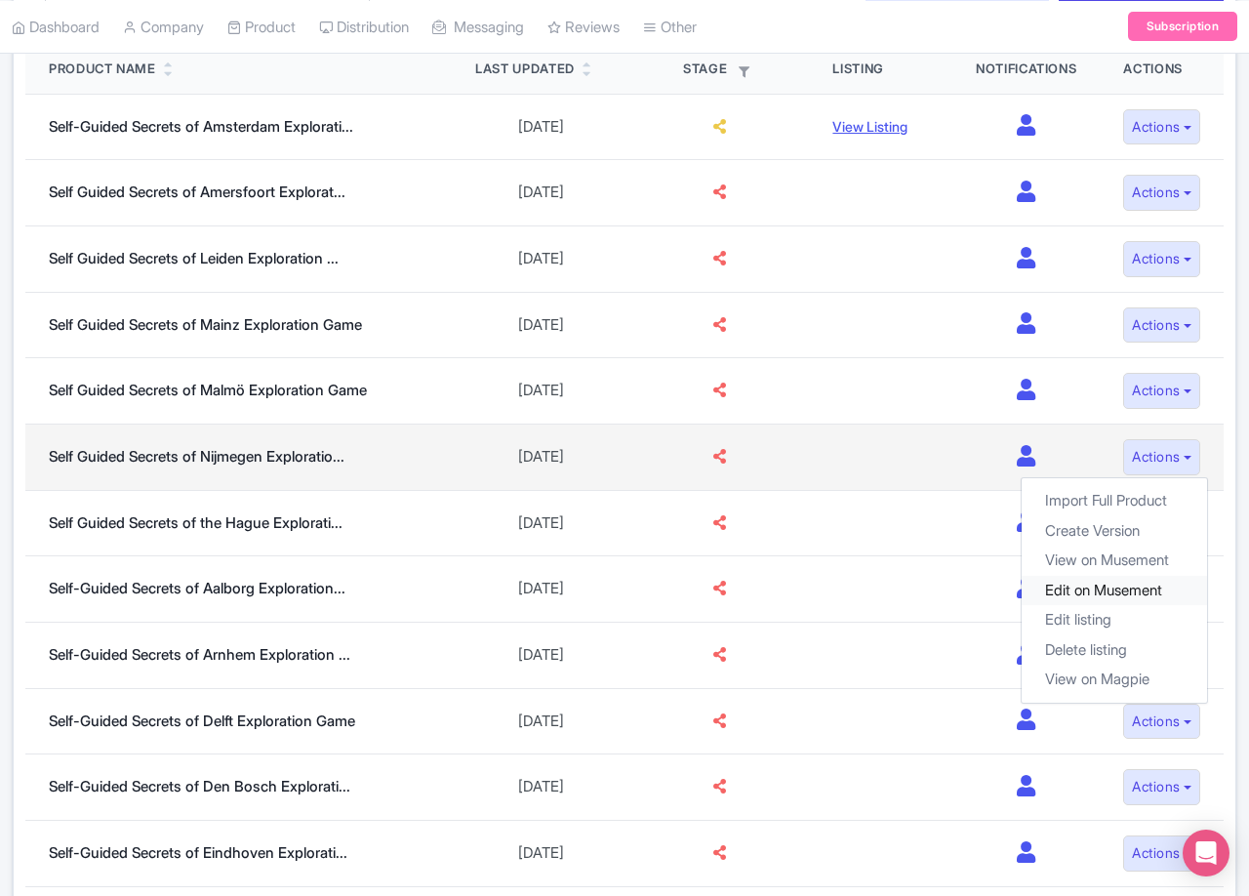
click at [1138, 577] on link "Edit on Musement" at bounding box center [1113, 591] width 185 height 30
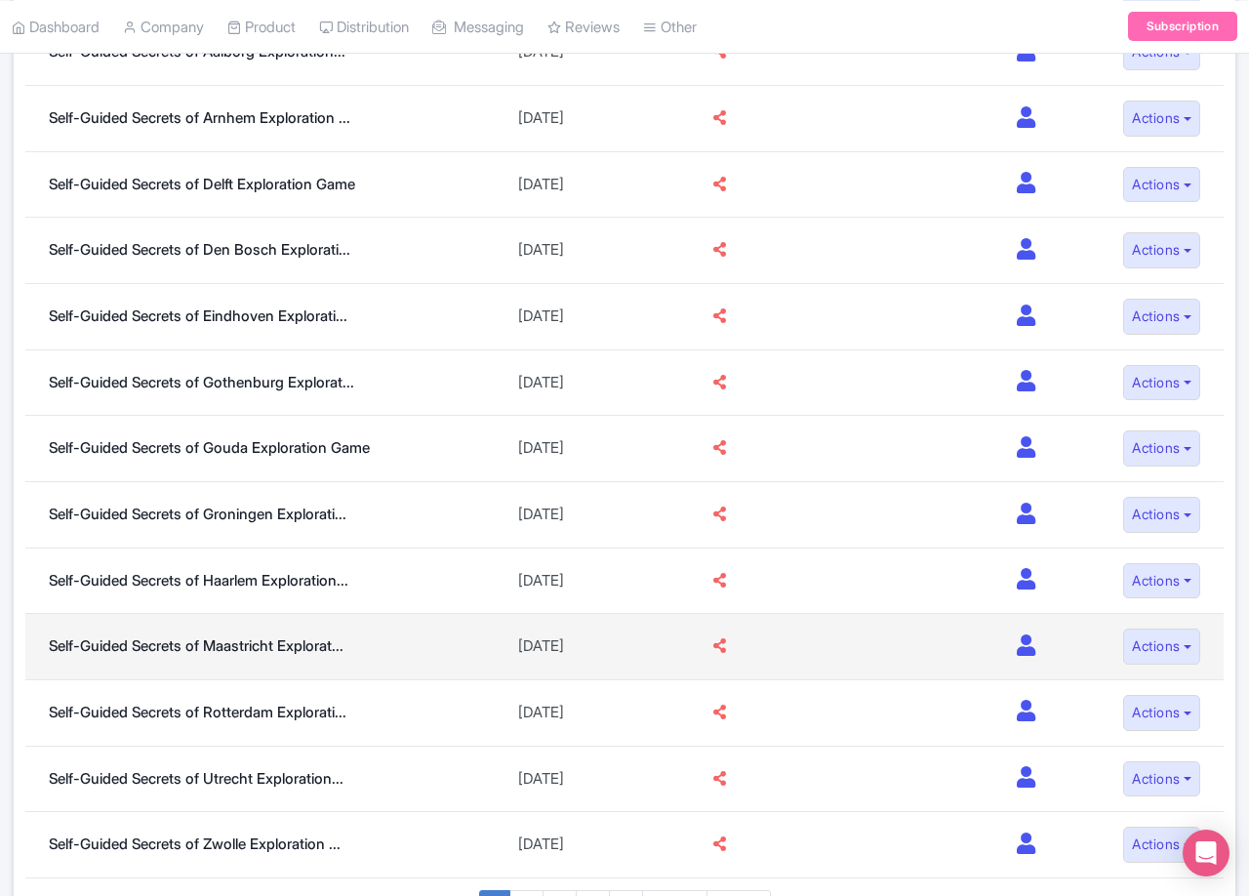
scroll to position [1179, 0]
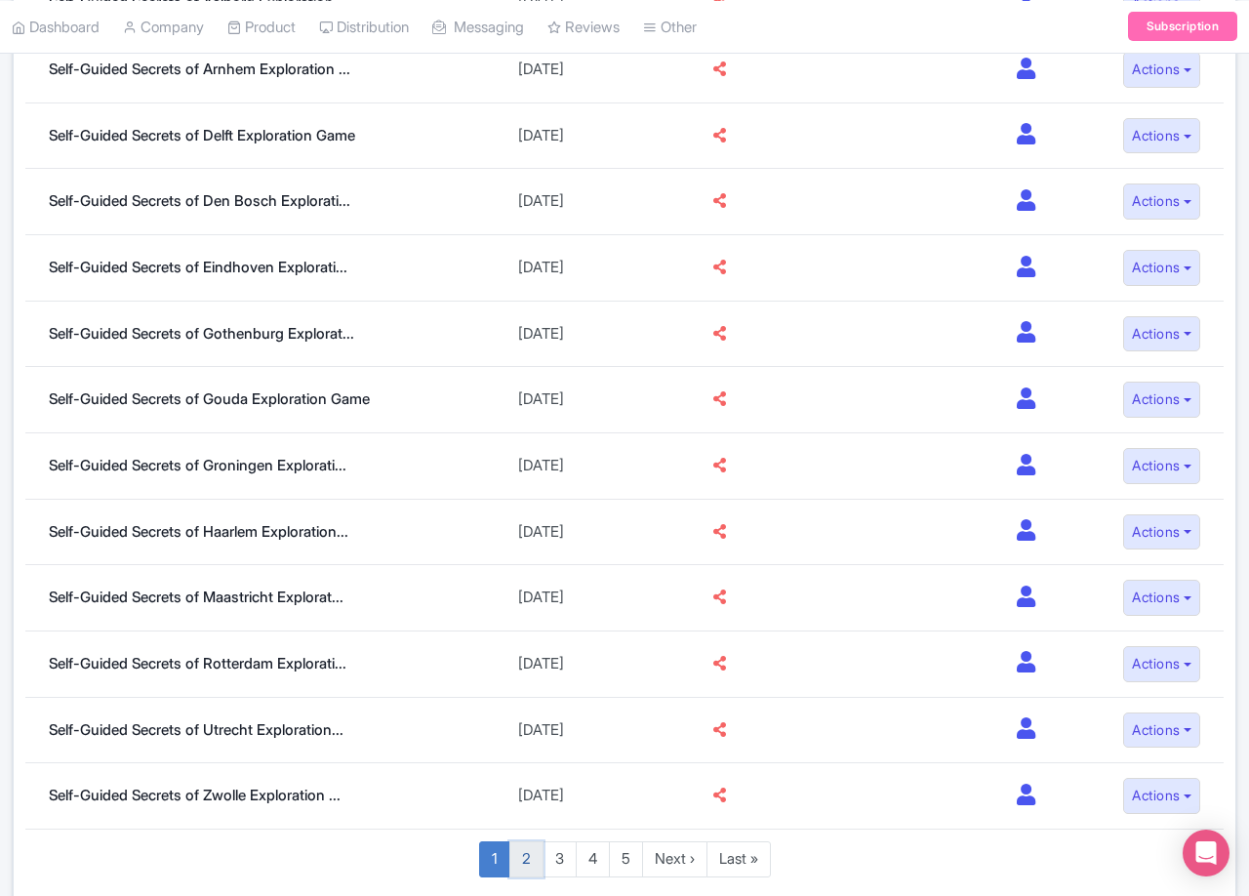
click at [535, 857] on link "2" at bounding box center [526, 859] width 34 height 36
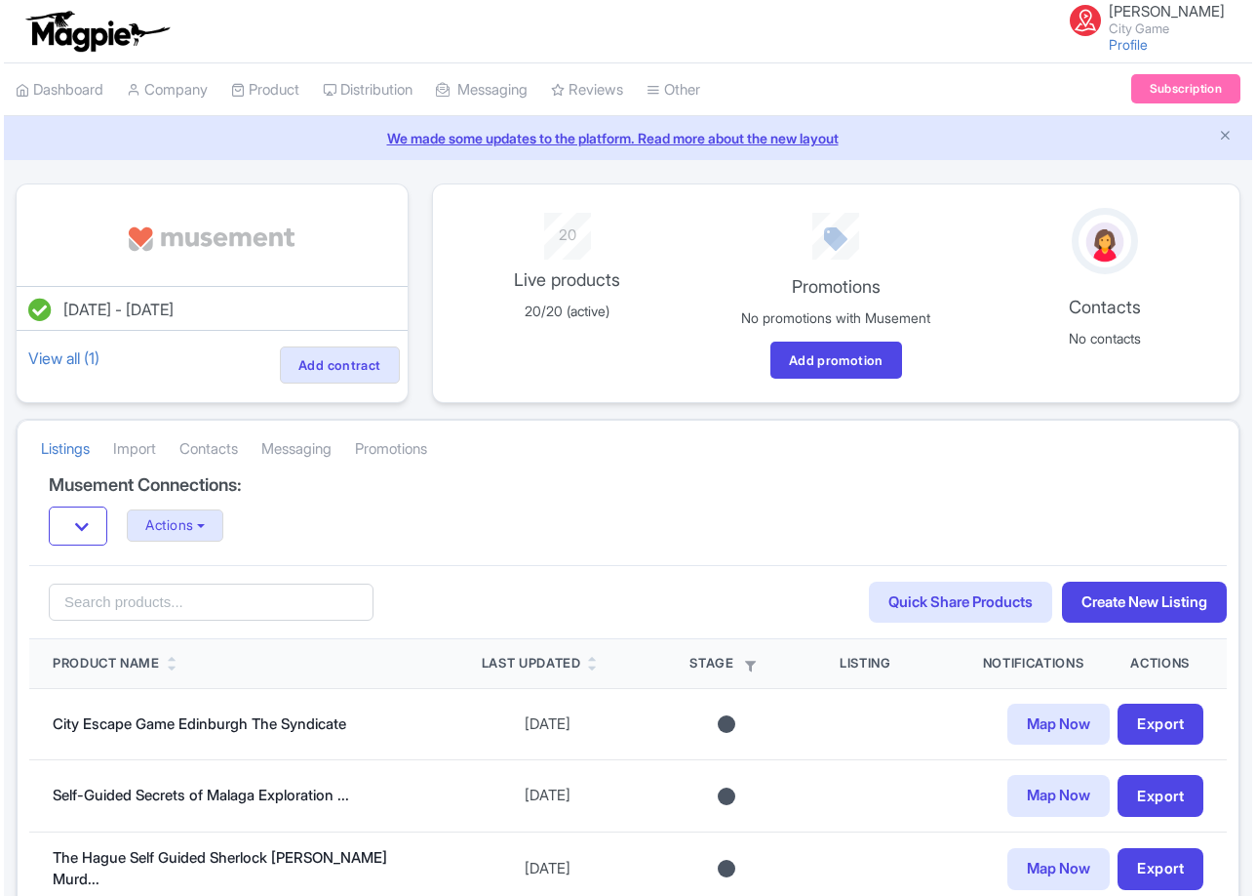
scroll to position [293, 0]
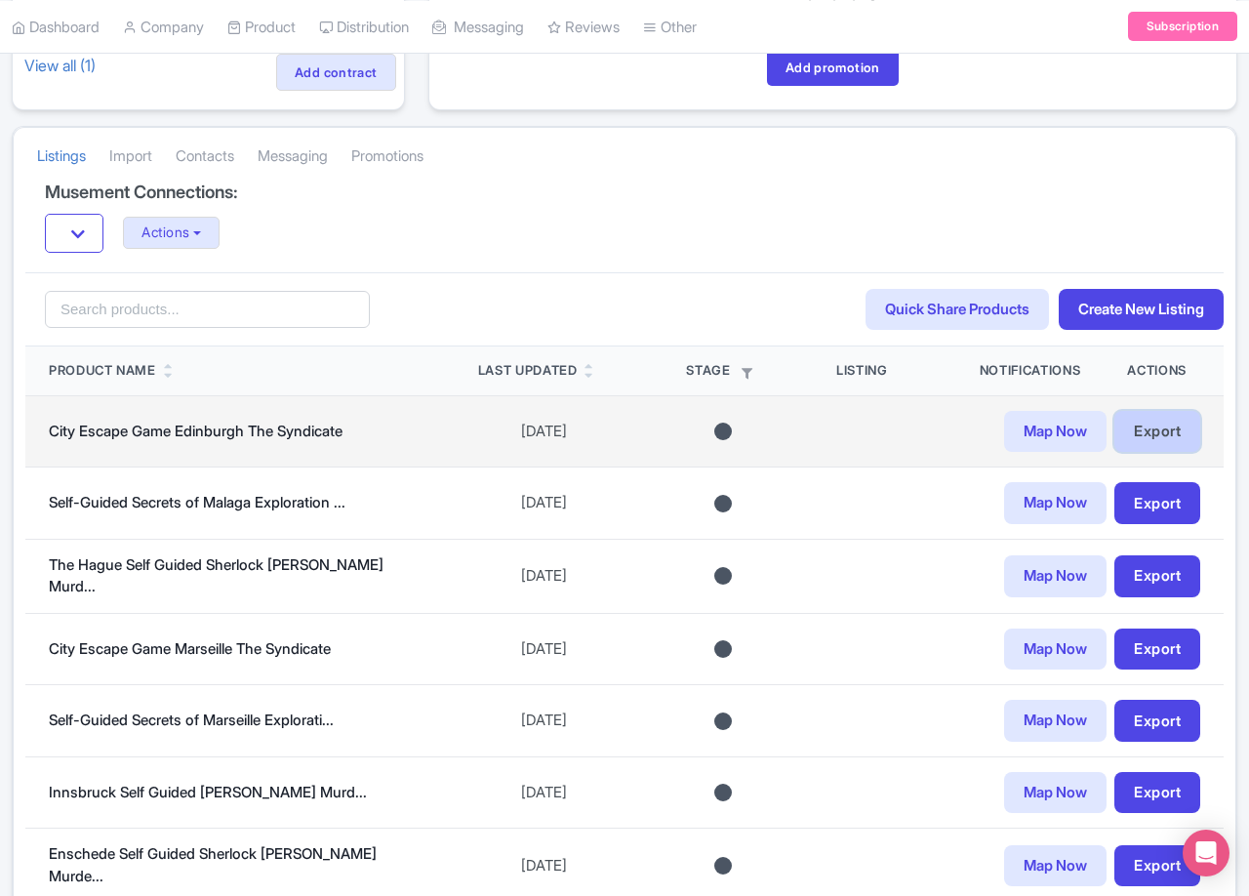
click at [1133, 445] on link "Export" at bounding box center [1157, 432] width 86 height 42
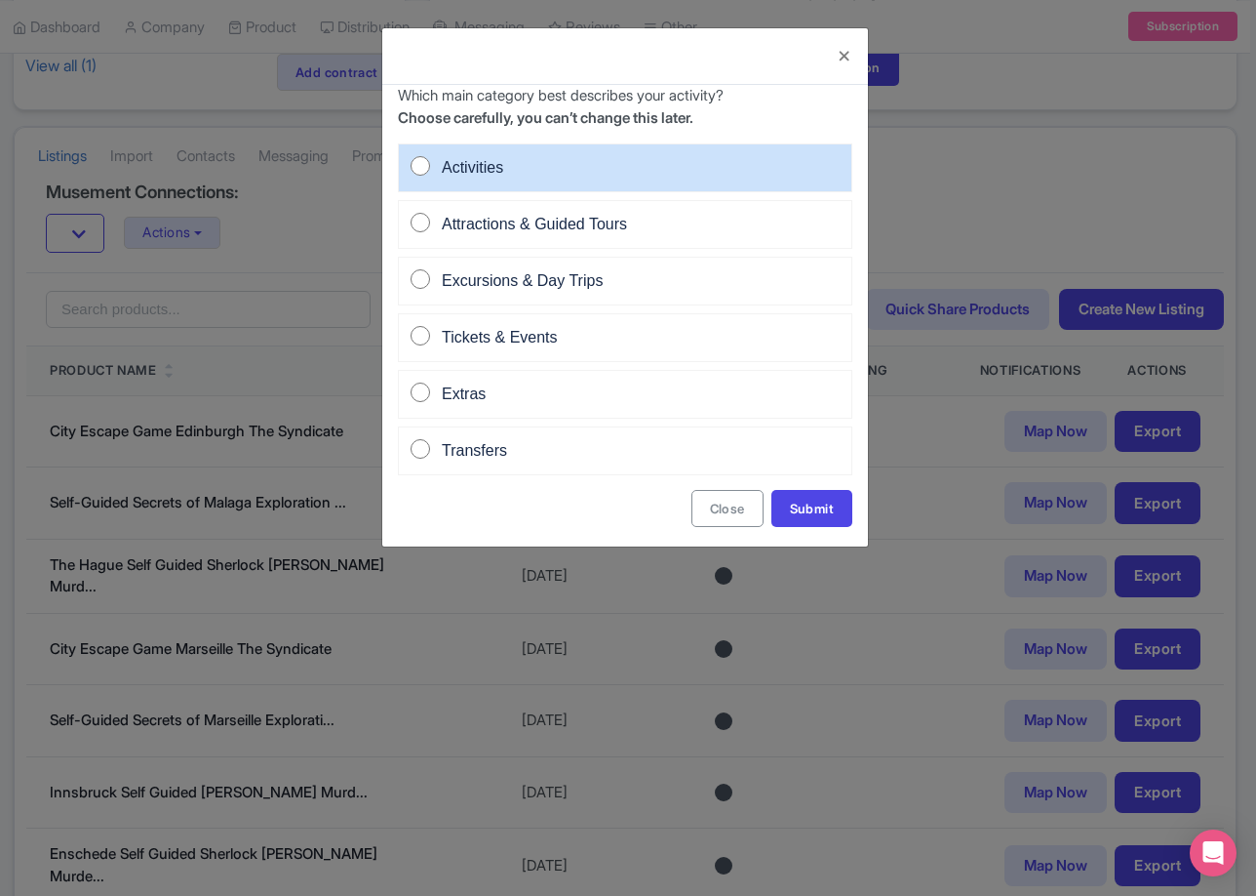
click at [414, 175] on input "Activities" at bounding box center [421, 166] width 20 height 20
radio input "true"
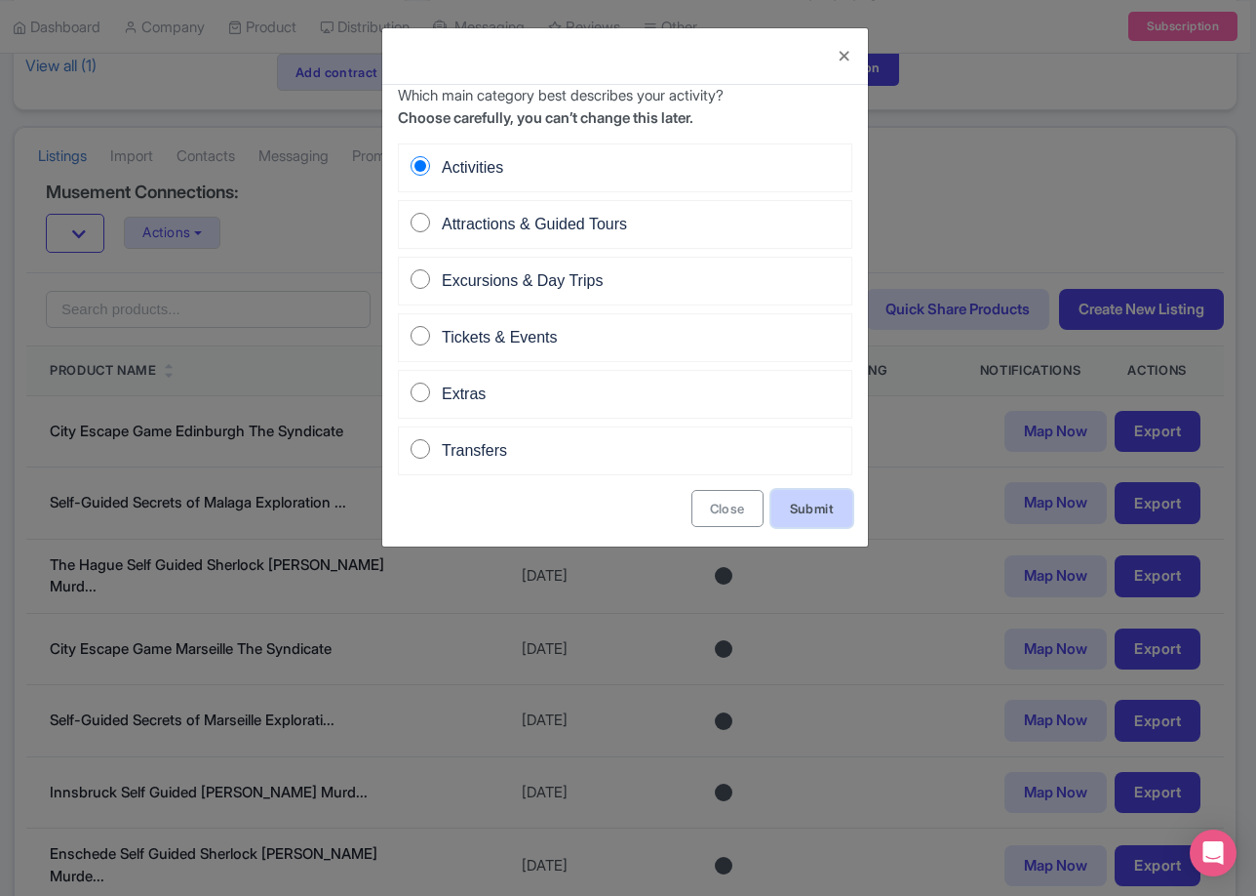
click at [817, 507] on link "Submit" at bounding box center [812, 508] width 81 height 37
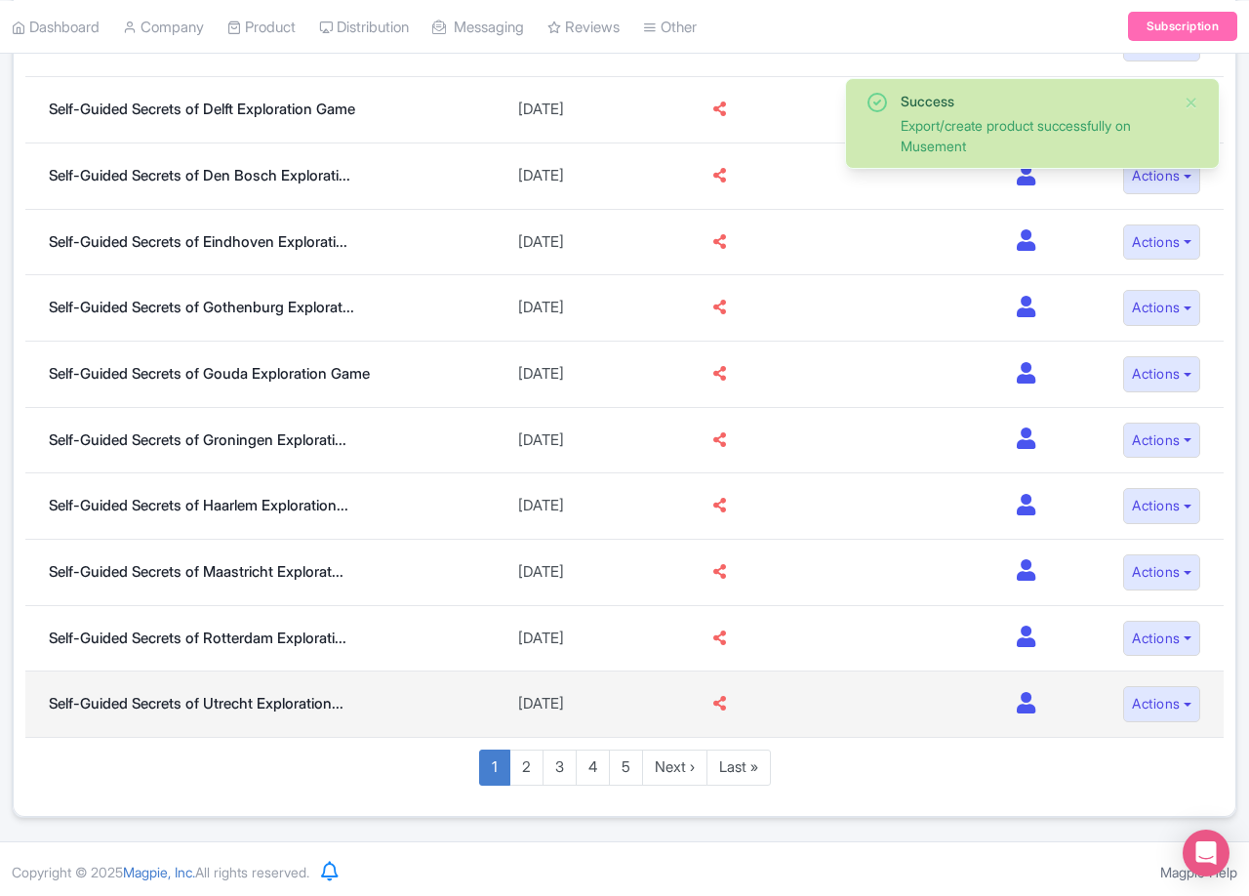
scroll to position [1277, 0]
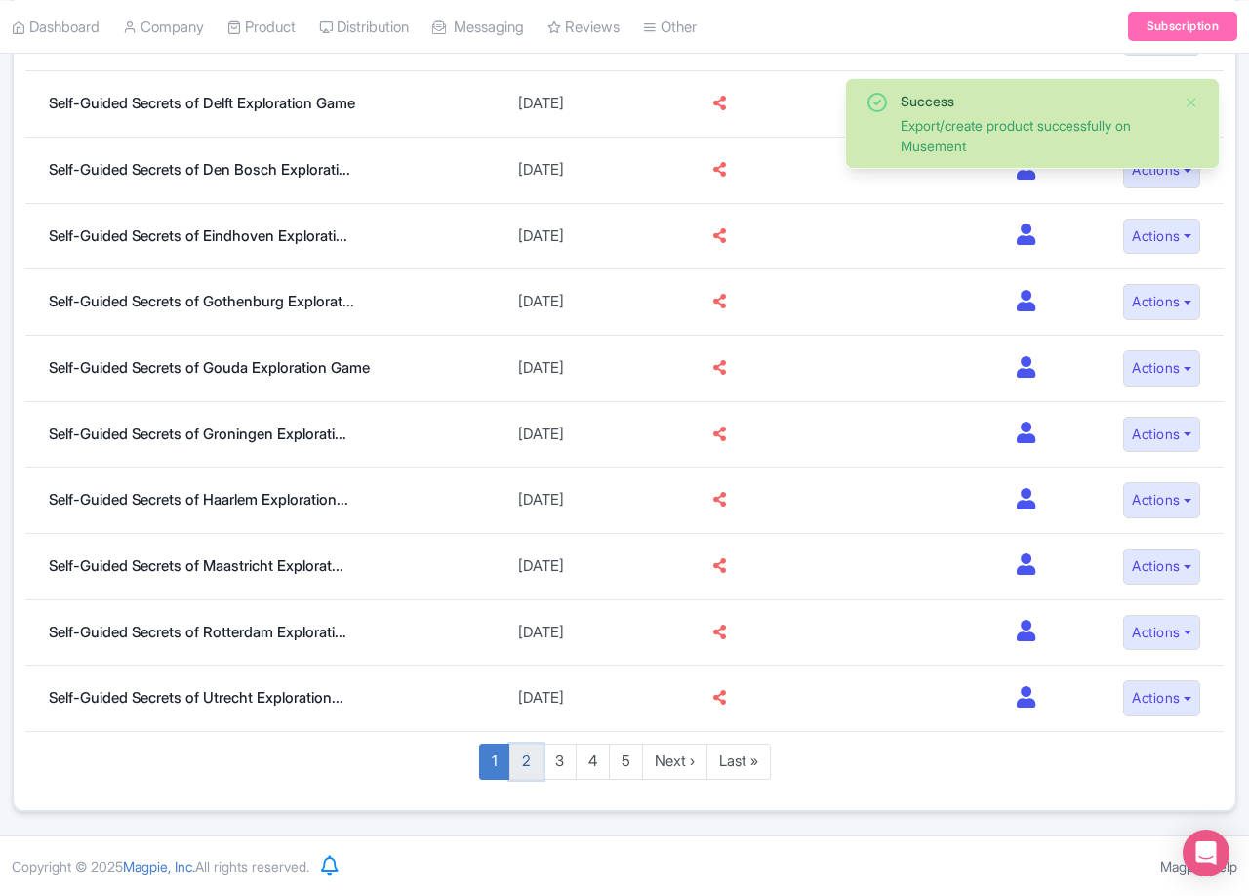
click at [519, 767] on link "2" at bounding box center [526, 761] width 34 height 36
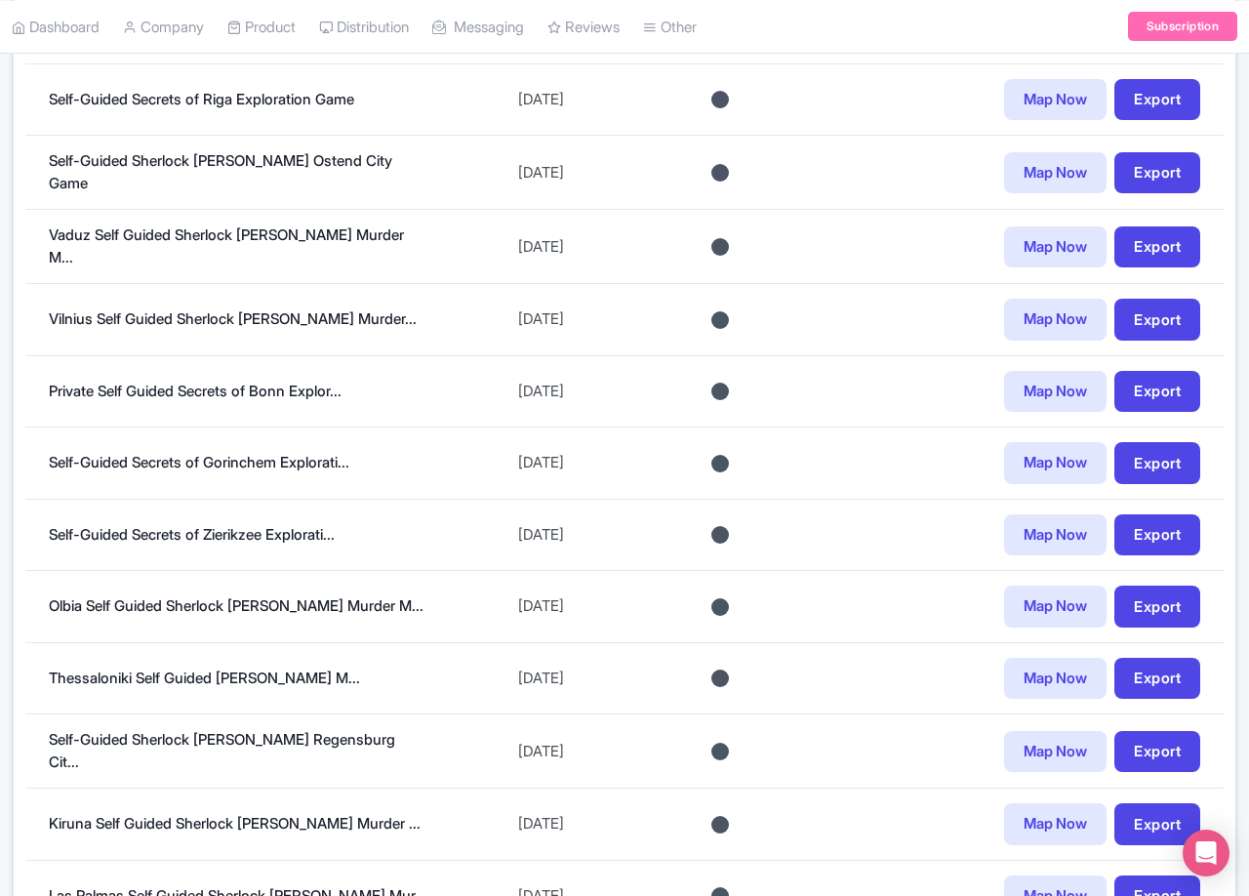
scroll to position [219, 0]
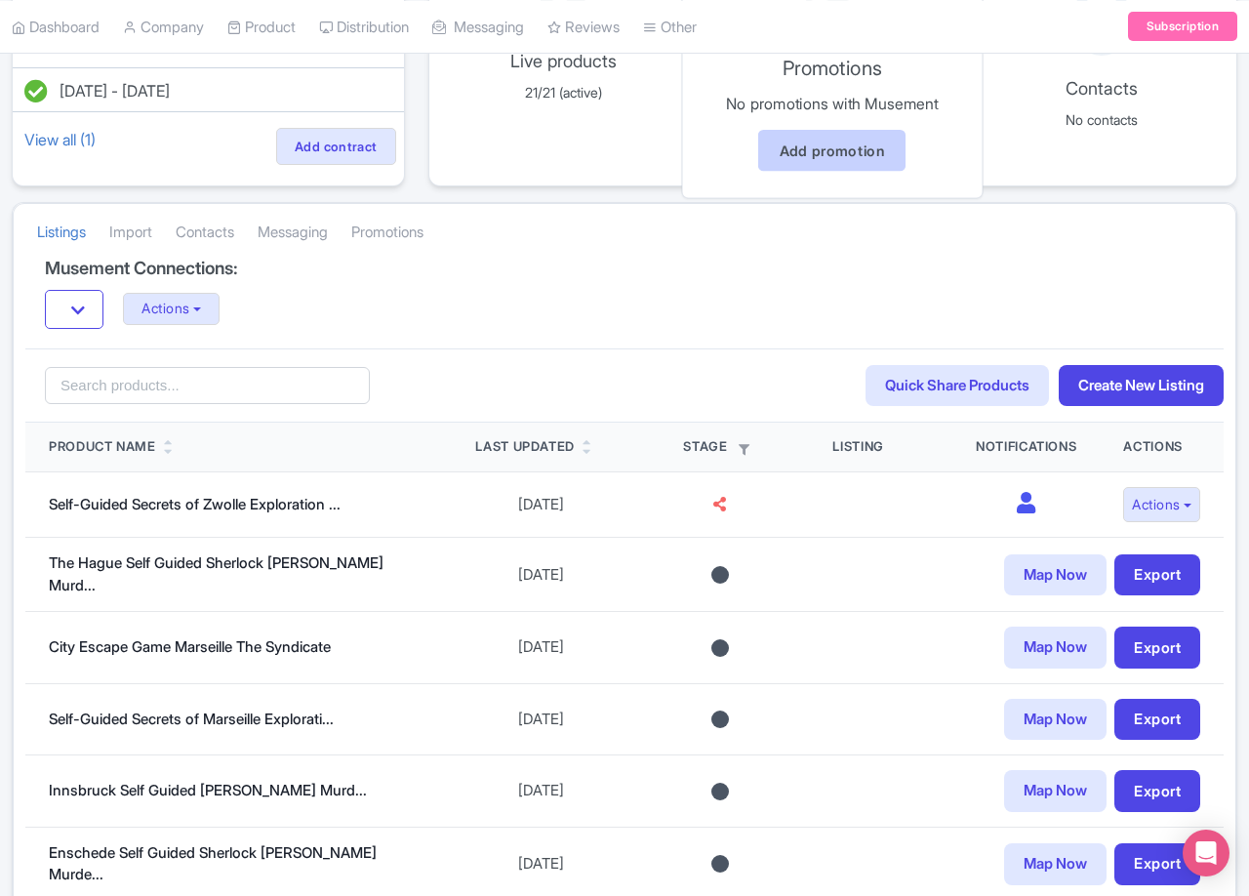
drag, startPoint x: 828, startPoint y: 649, endPoint x: 875, endPoint y: 356, distance: 296.4
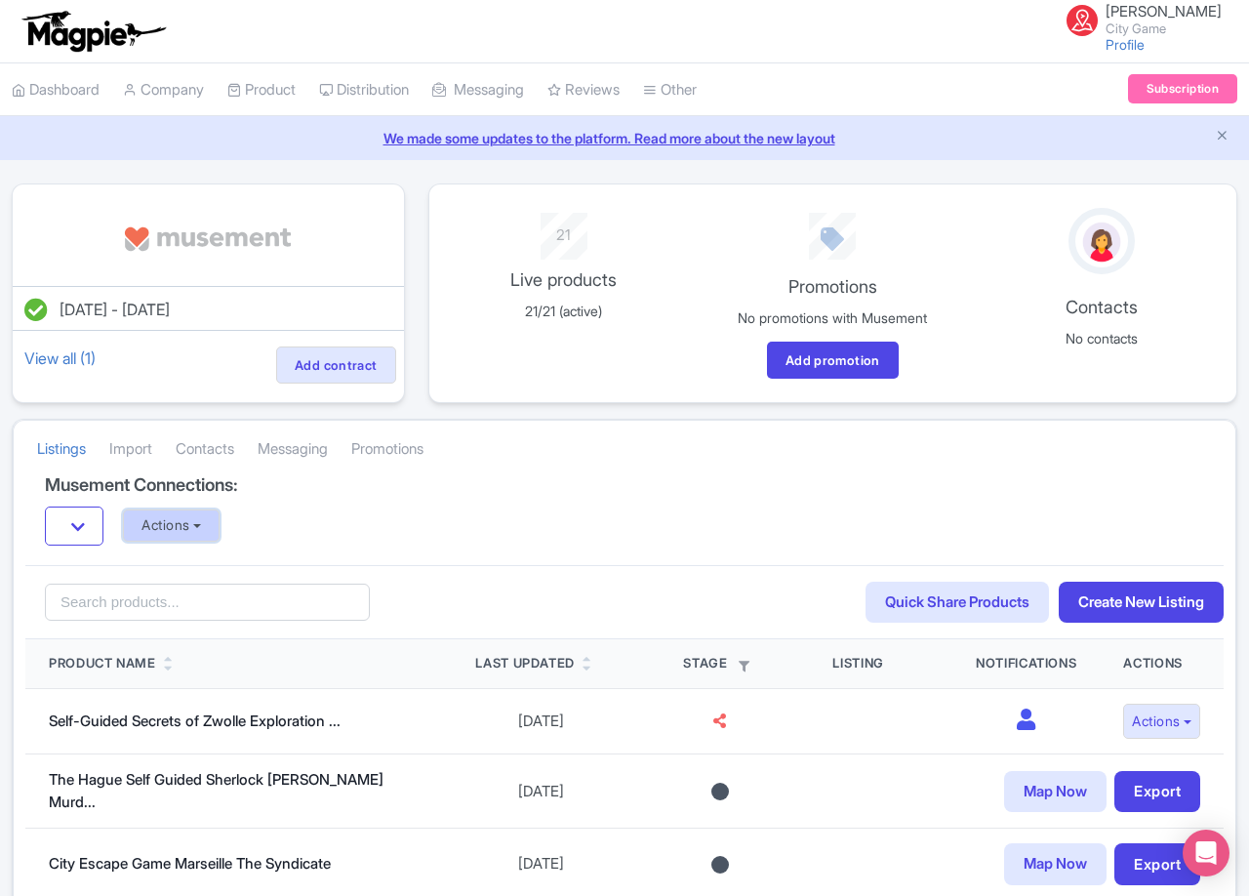
click at [184, 519] on button "Actions" at bounding box center [171, 525] width 97 height 32
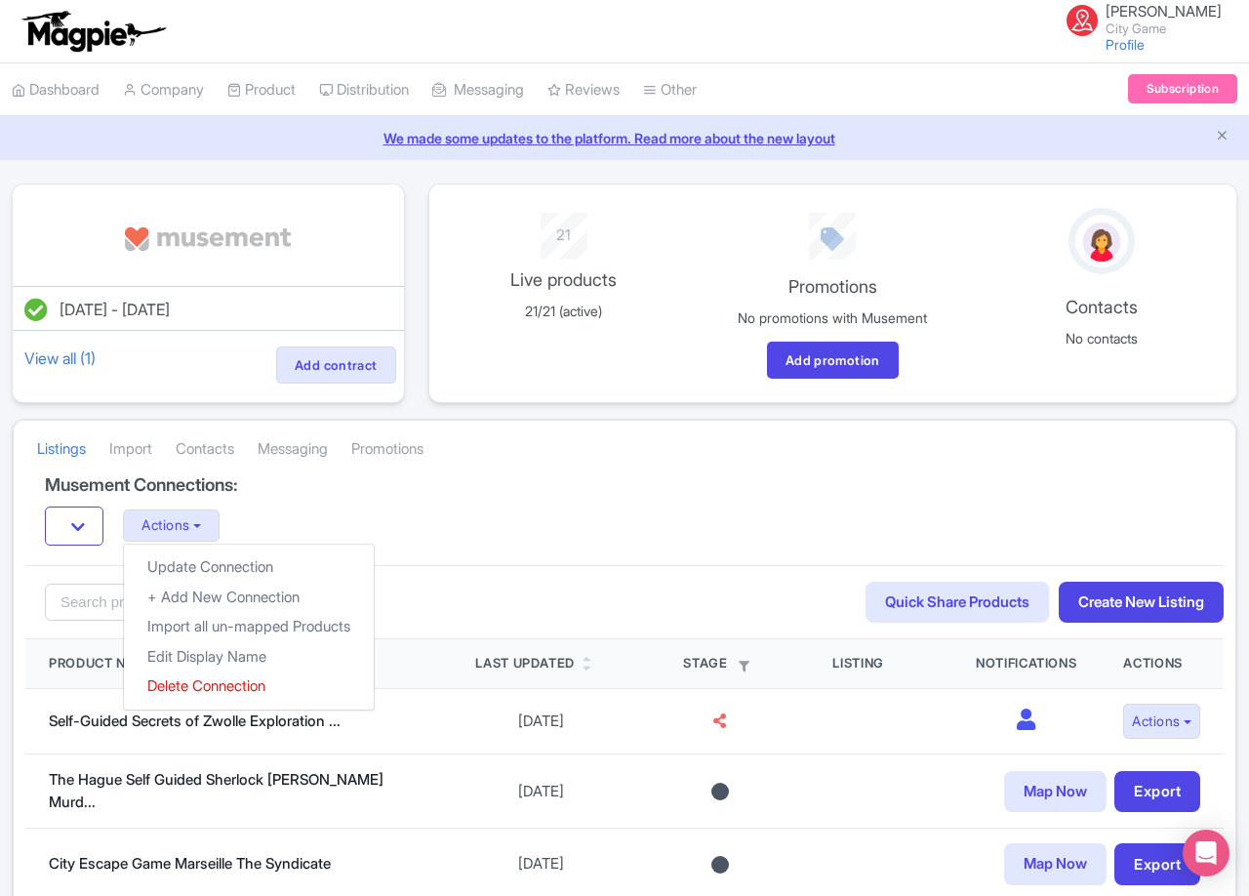
click at [625, 495] on div "Musement Connections: Actions Update Connection + Add New Connection Import all…" at bounding box center [624, 520] width 1198 height 90
click at [787, 468] on div "Listings [GEOGRAPHIC_DATA] Contacts Messaging Promotions" at bounding box center [624, 447] width 1221 height 55
